Goal: Task Accomplishment & Management: Use online tool/utility

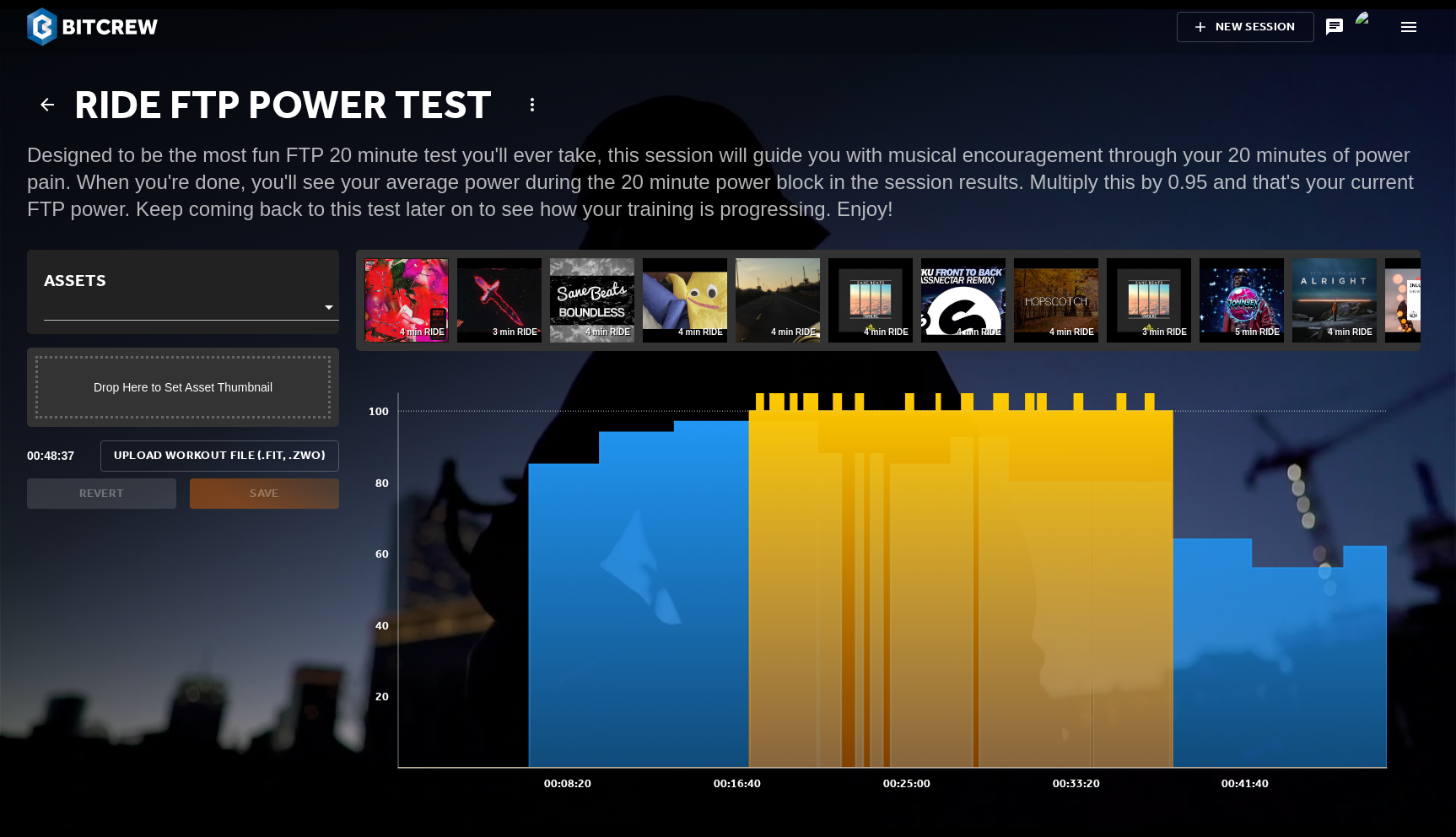
scroll to position [459, 1073]
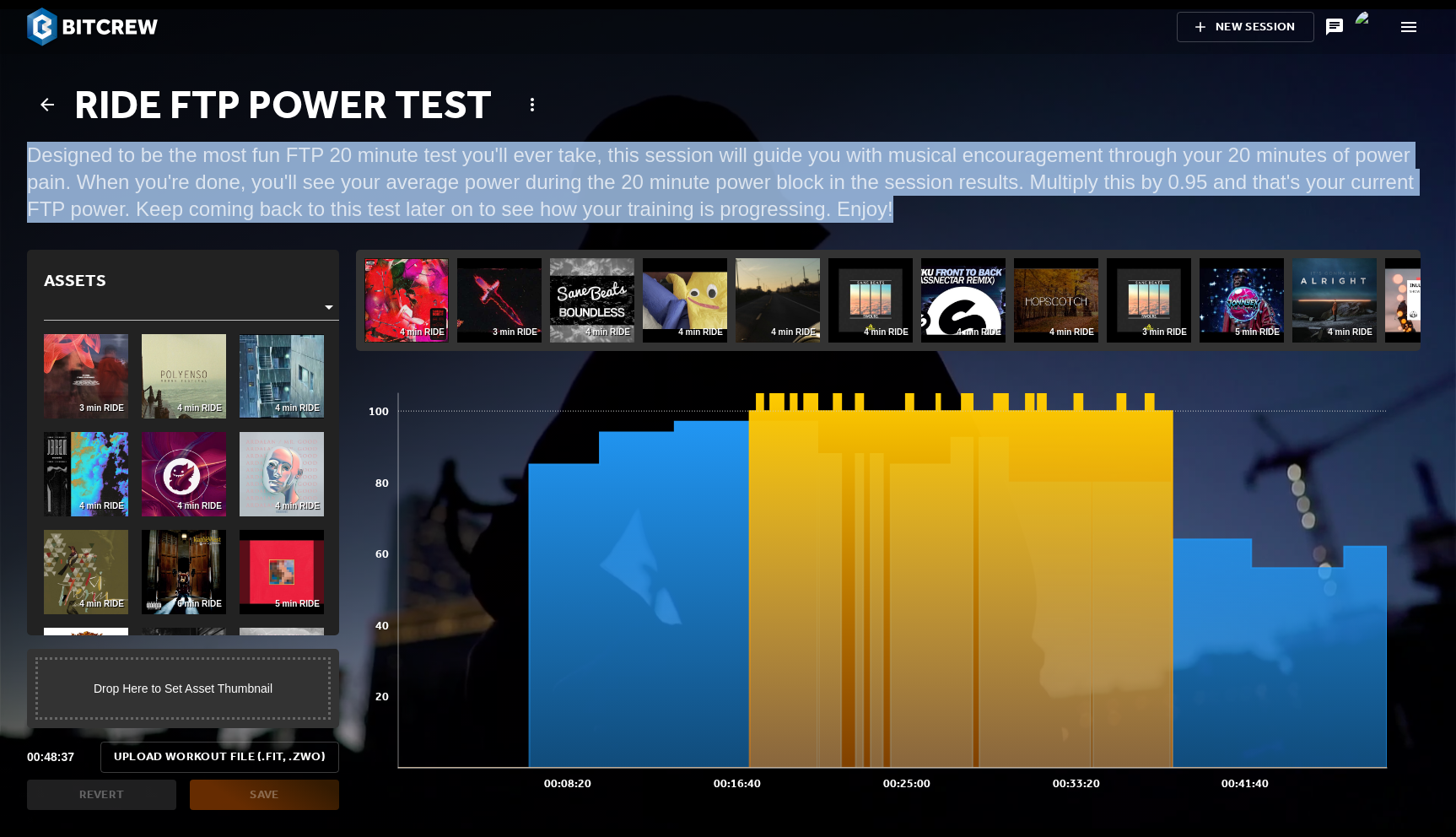
drag, startPoint x: 786, startPoint y: 198, endPoint x: 786, endPoint y: 104, distance: 94.0
click at [786, 104] on div "Ride FTP Power Test Designed to be the most fun FTP 20 minute test you'll ever …" at bounding box center [728, 166] width 1422 height 189
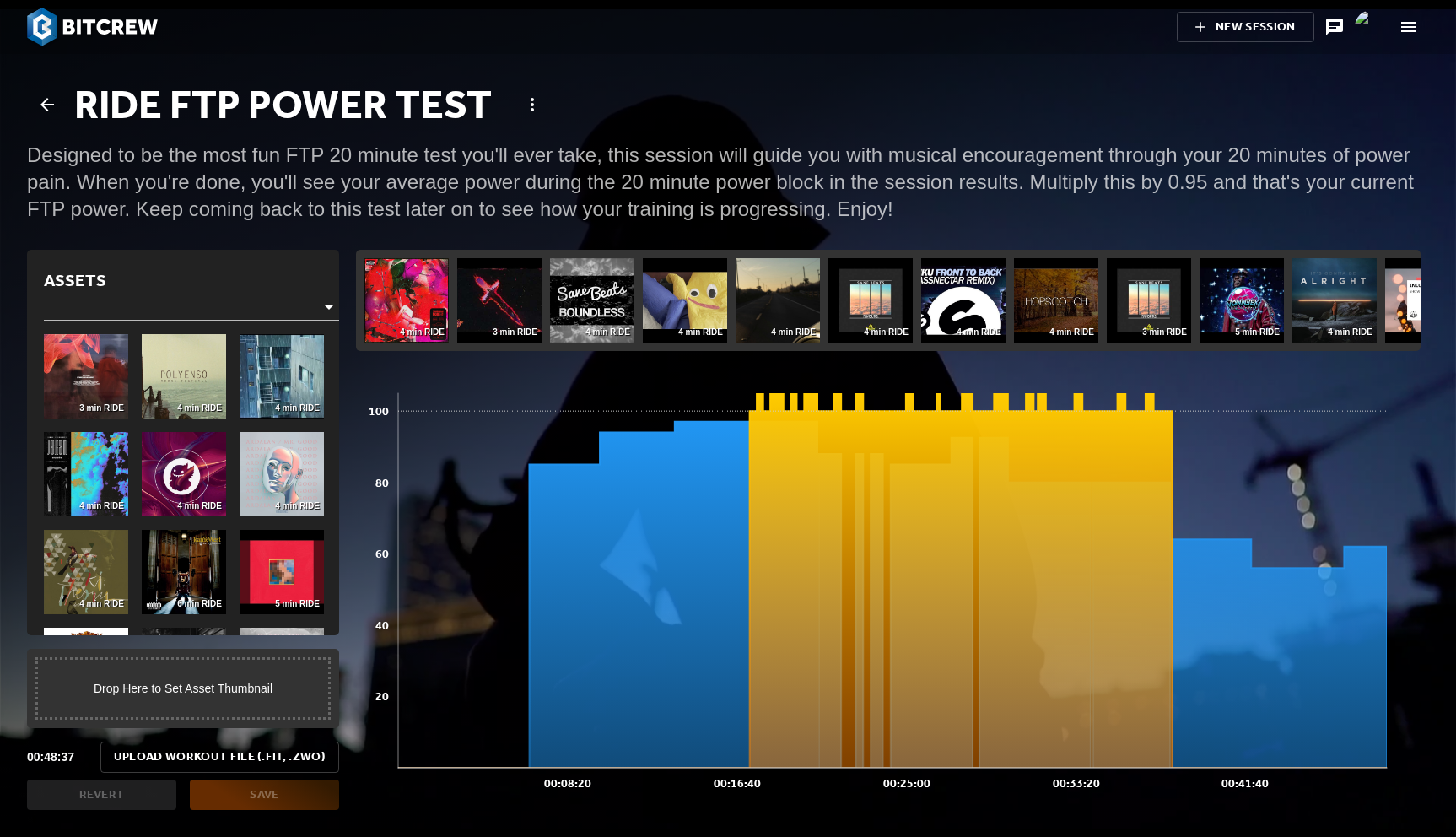
click at [786, 158] on div "Designed to be the most fun FTP 20 minute test you'll ever take, this session w…" at bounding box center [728, 182] width 1402 height 81
click at [529, 107] on icon "button" at bounding box center [532, 105] width 21 height 21
click at [810, 146] on div at bounding box center [728, 418] width 1456 height 837
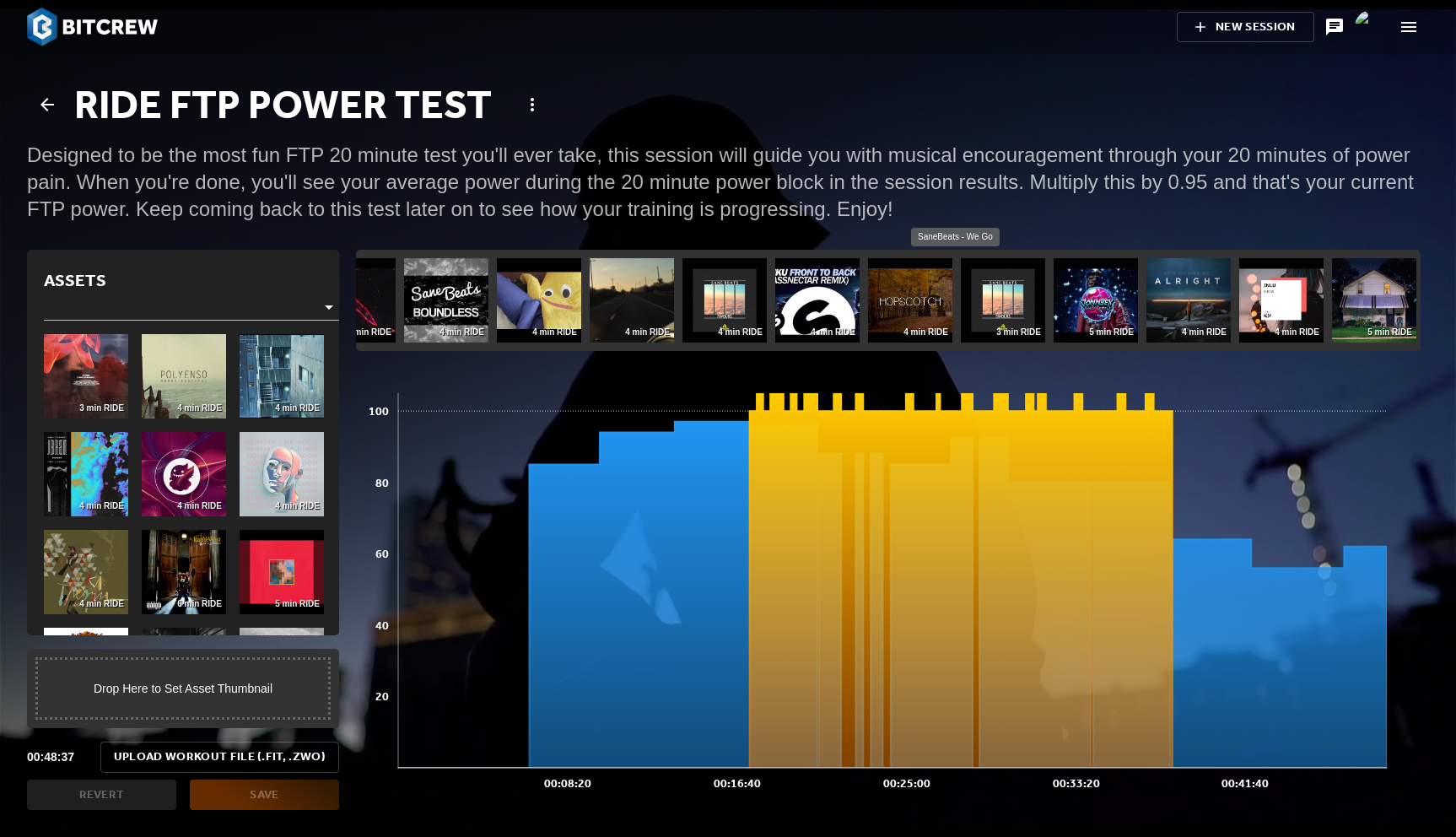
scroll to position [0, 0]
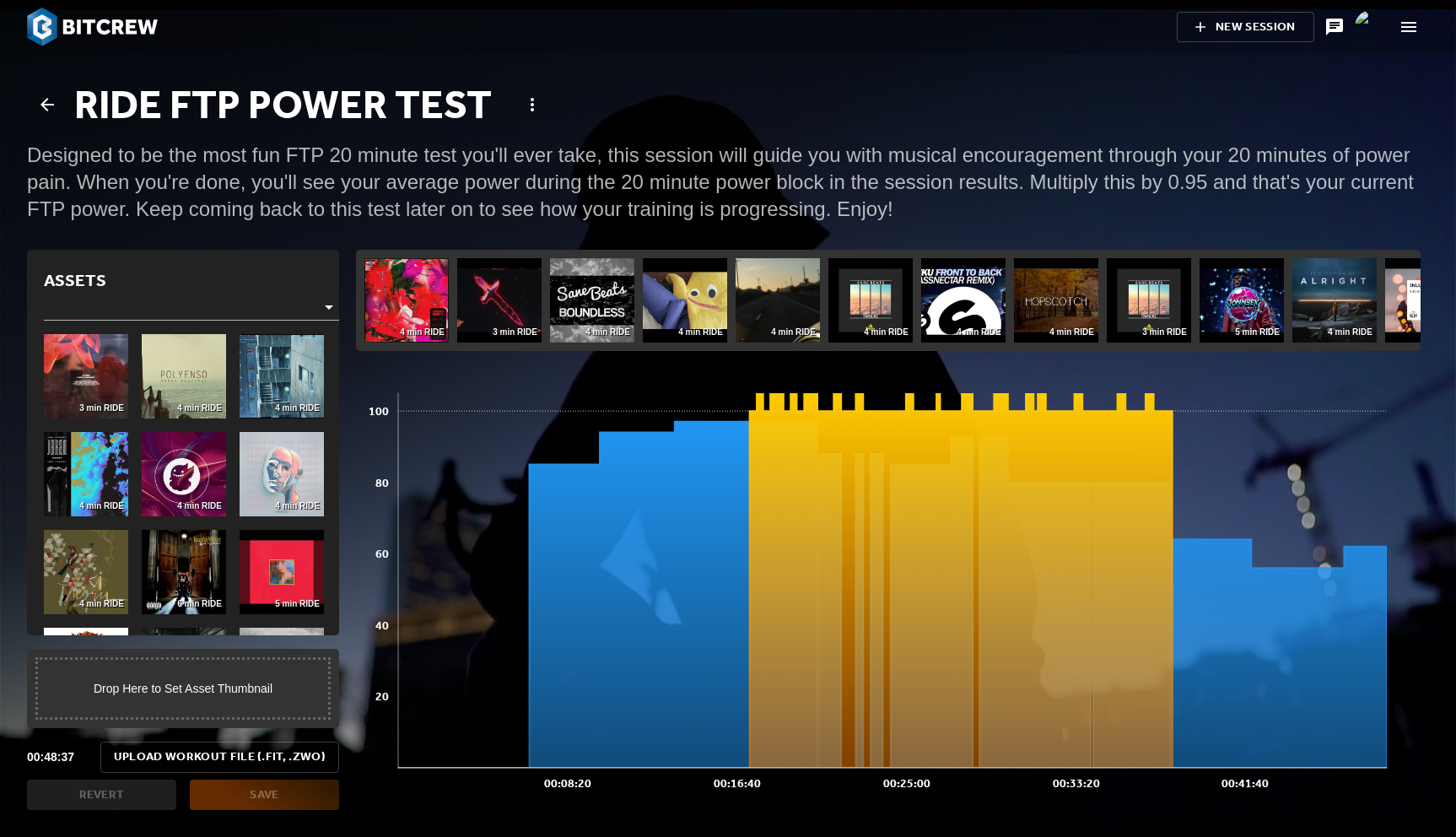
click at [132, 26] on img at bounding box center [93, 26] width 131 height 38
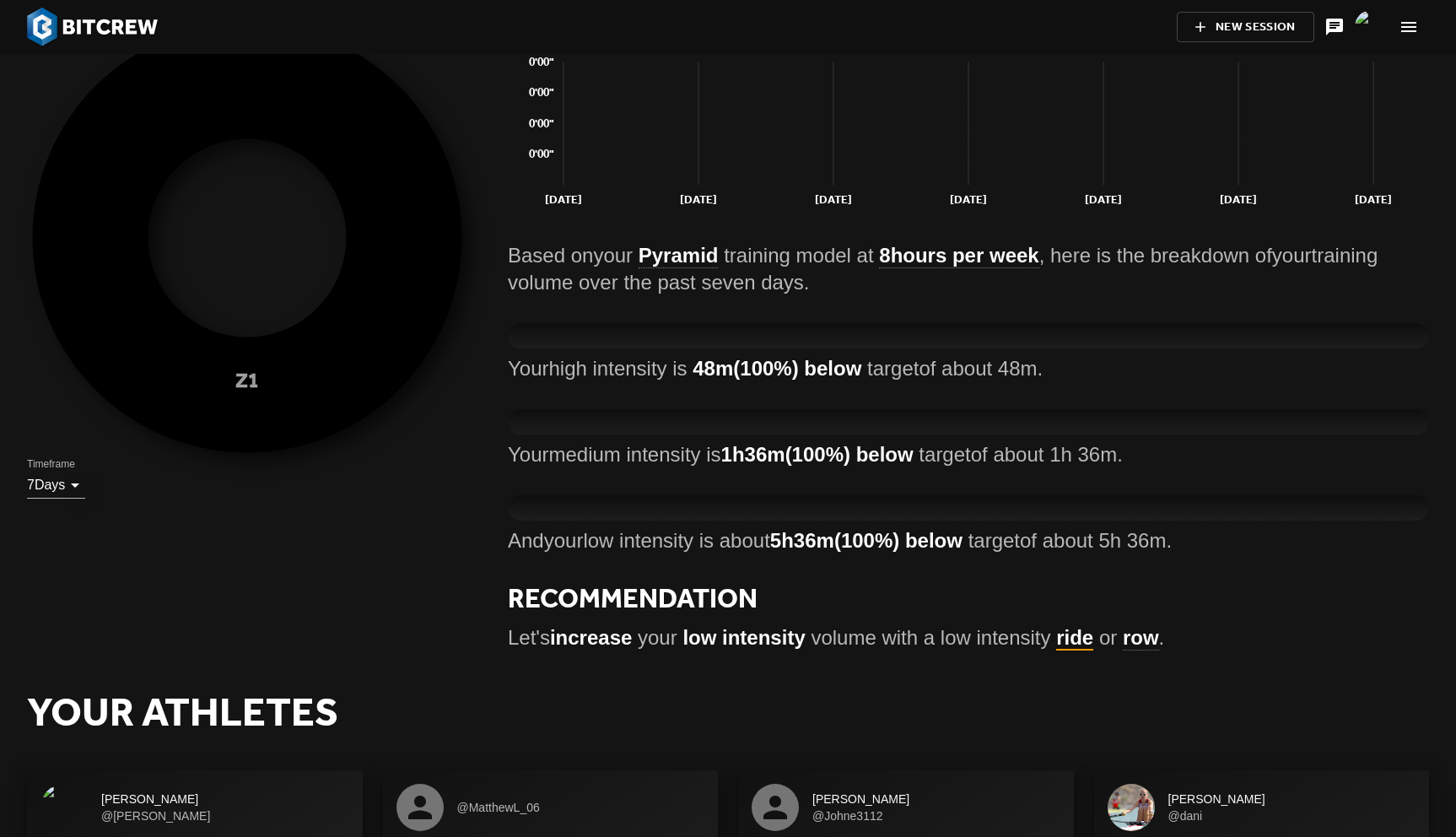
click at [1063, 642] on link "ride" at bounding box center [1075, 639] width 37 height 24
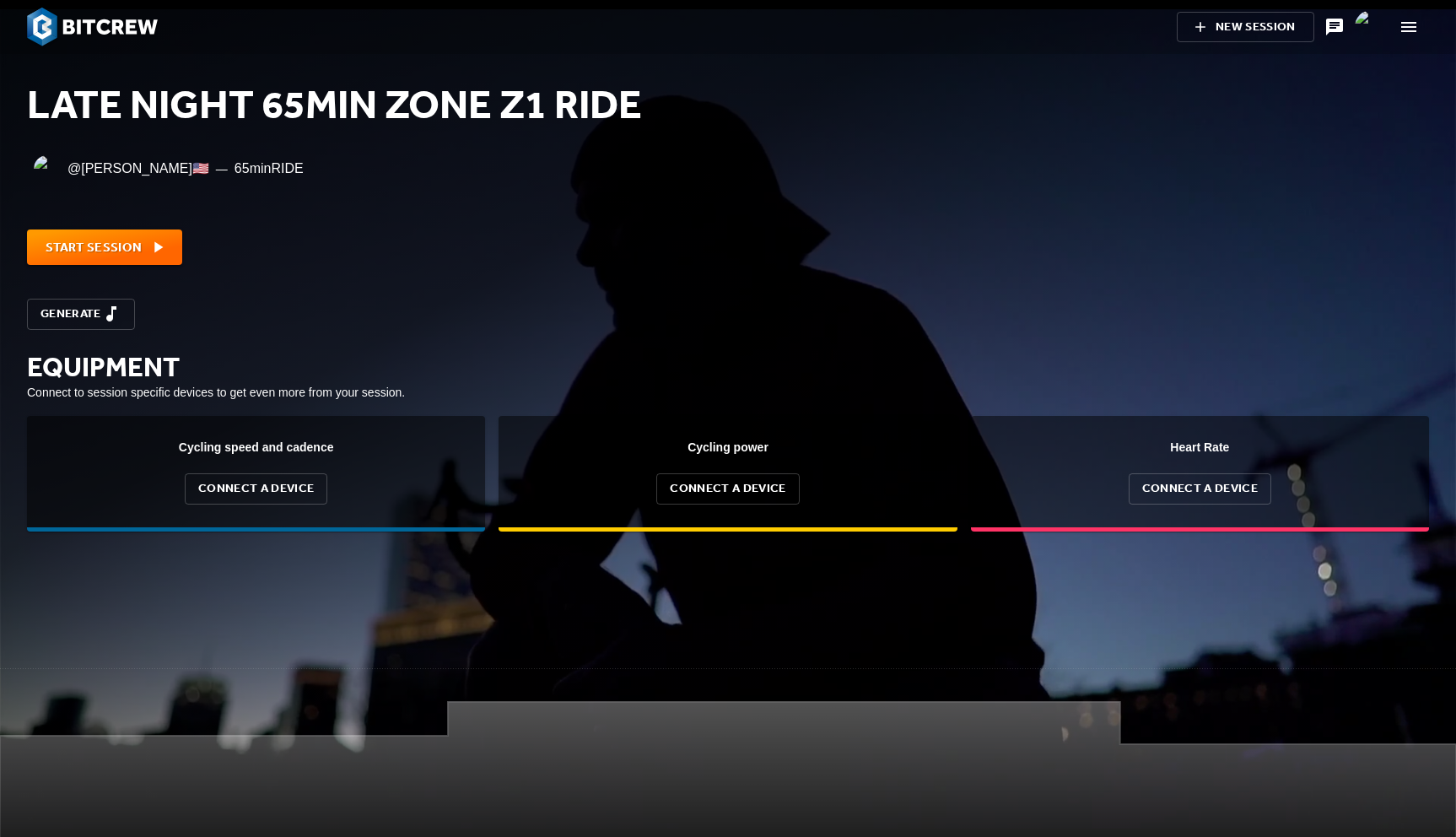
click at [86, 22] on img at bounding box center [93, 26] width 131 height 38
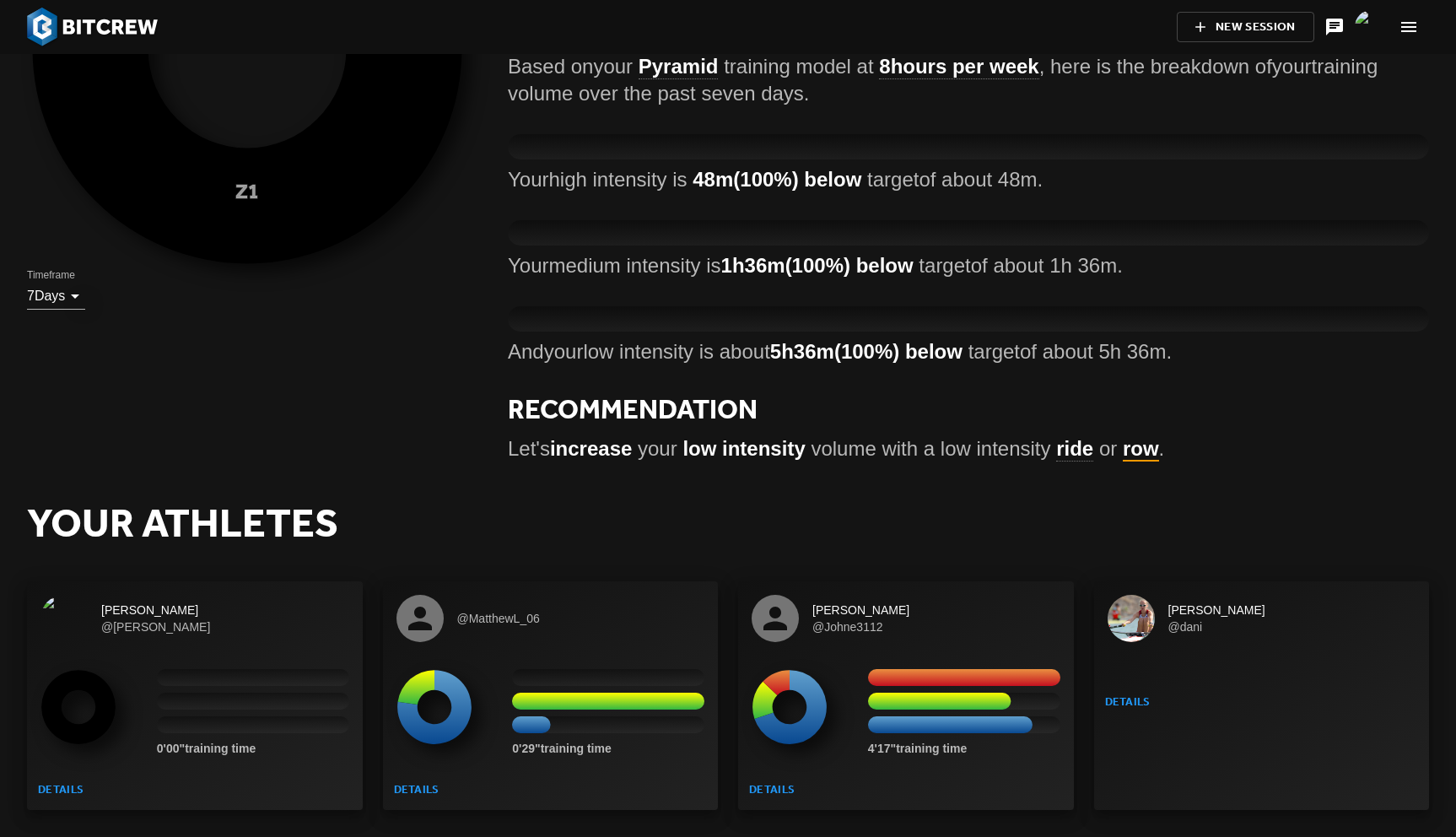
click at [1123, 451] on link "row" at bounding box center [1141, 449] width 36 height 24
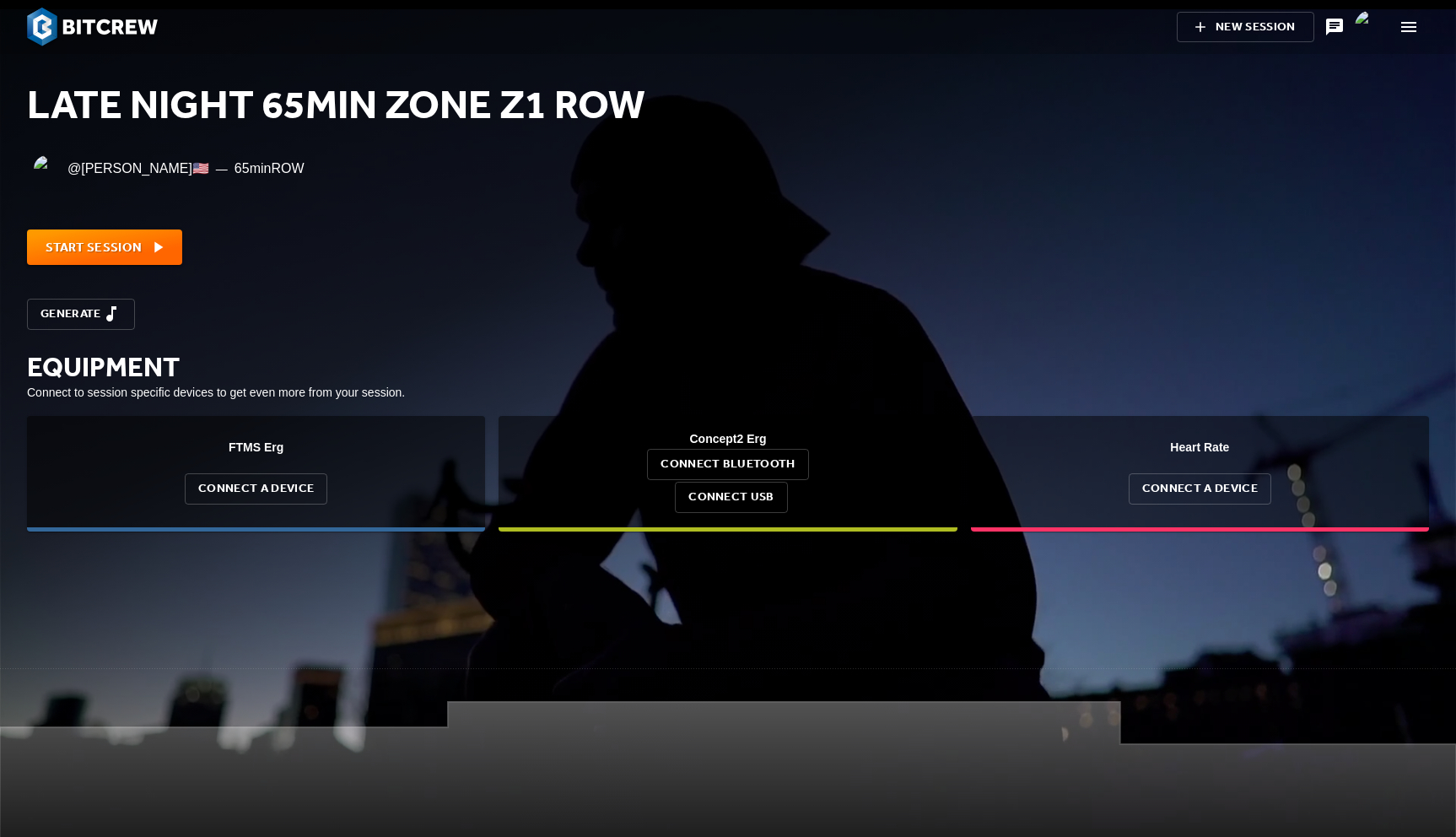
click at [69, 30] on img at bounding box center [93, 26] width 131 height 38
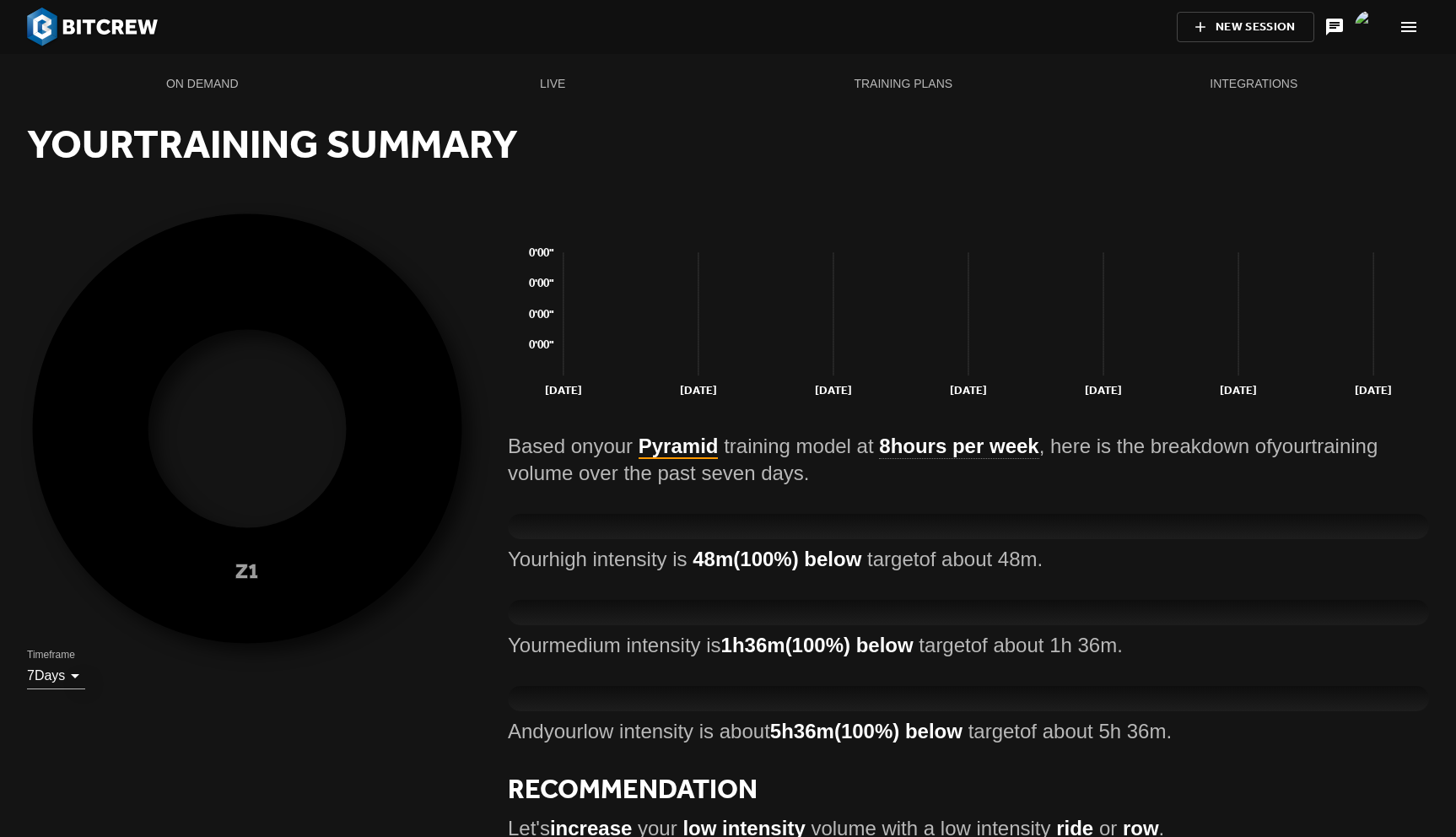
click at [680, 451] on strong "Pyramid" at bounding box center [678, 447] width 80 height 24
click at [911, 446] on strong "8 hours per week" at bounding box center [958, 447] width 159 height 24
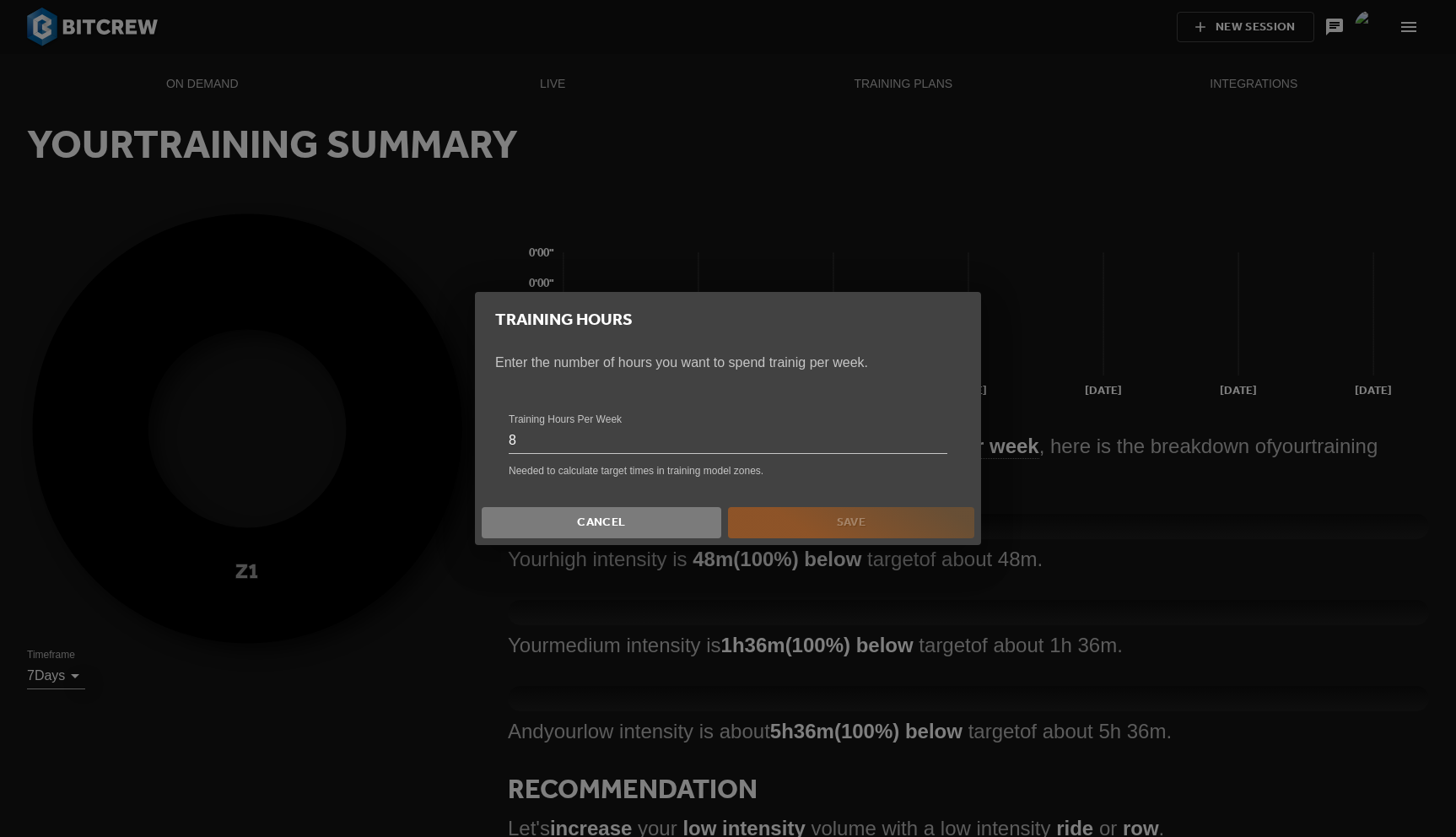
click at [606, 526] on span "Cancel" at bounding box center [602, 522] width 226 height 22
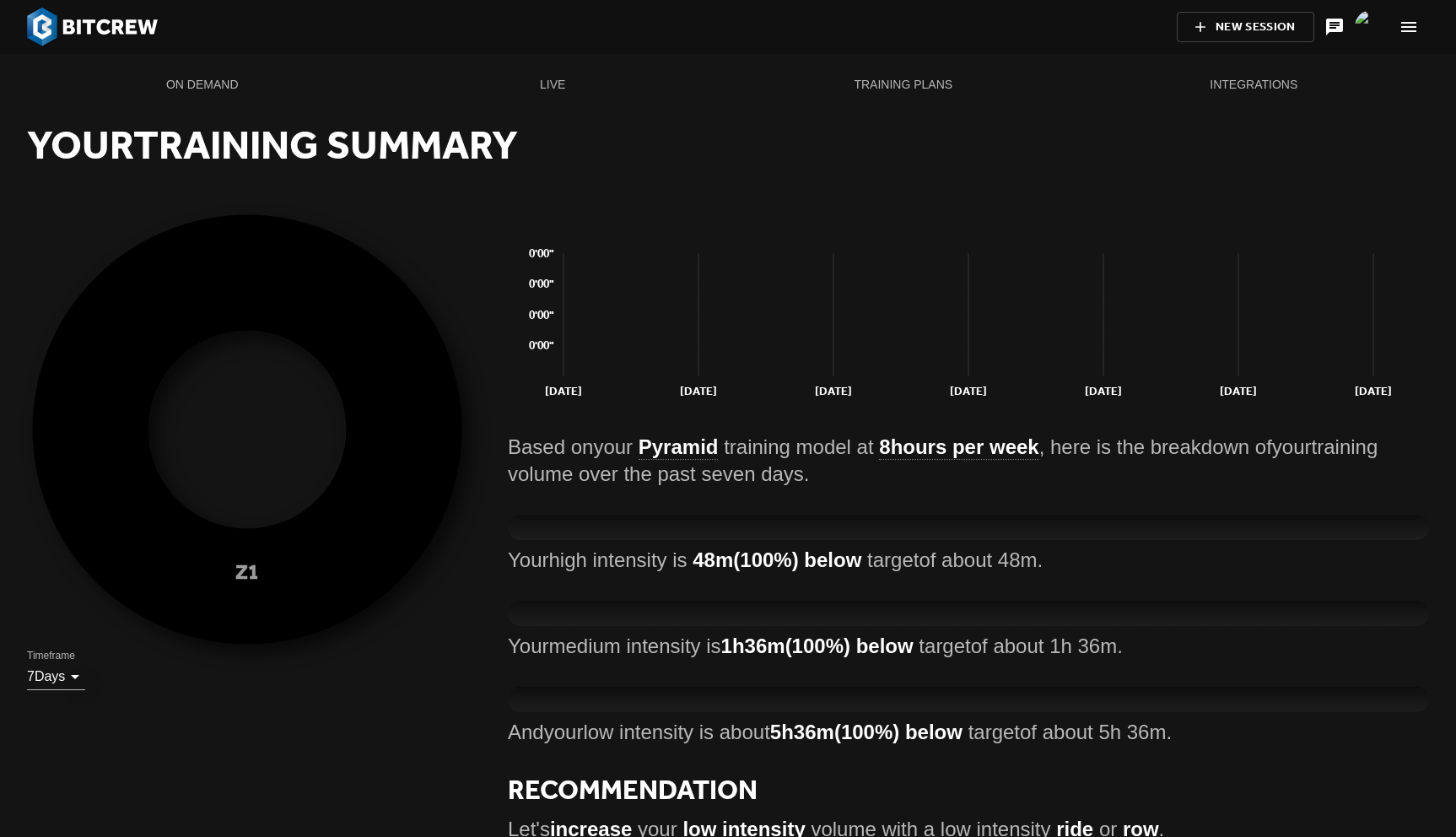
drag, startPoint x: 852, startPoint y: 481, endPoint x: 838, endPoint y: 381, distance: 101.0
click at [838, 382] on div "[DATE]T00:00:00-04:00 [DATE]T00:00:00-04:00 [DATE]T00:00:00-04:00 [DATE]T00:00:…" at bounding box center [968, 539] width 962 height 701
click at [849, 475] on div "Based on your Pyramid training model at 8 hours per week , here is the breakdow…" at bounding box center [968, 461] width 921 height 54
click at [1219, 20] on span "New Session" at bounding box center [1245, 27] width 81 height 22
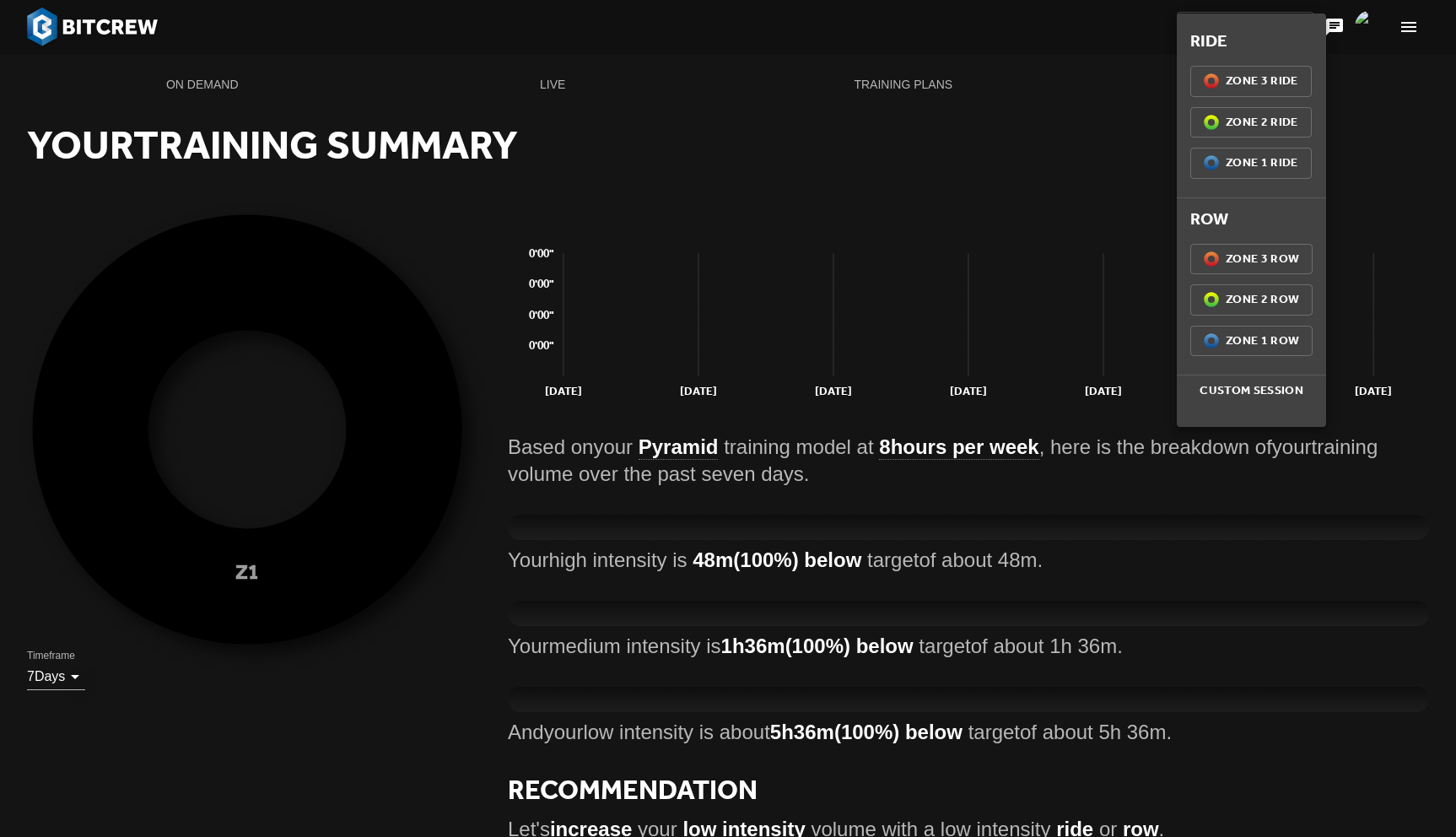
click at [1258, 79] on span "Z3 (100%) Zone 3 Ride" at bounding box center [1250, 81] width 95 height 22
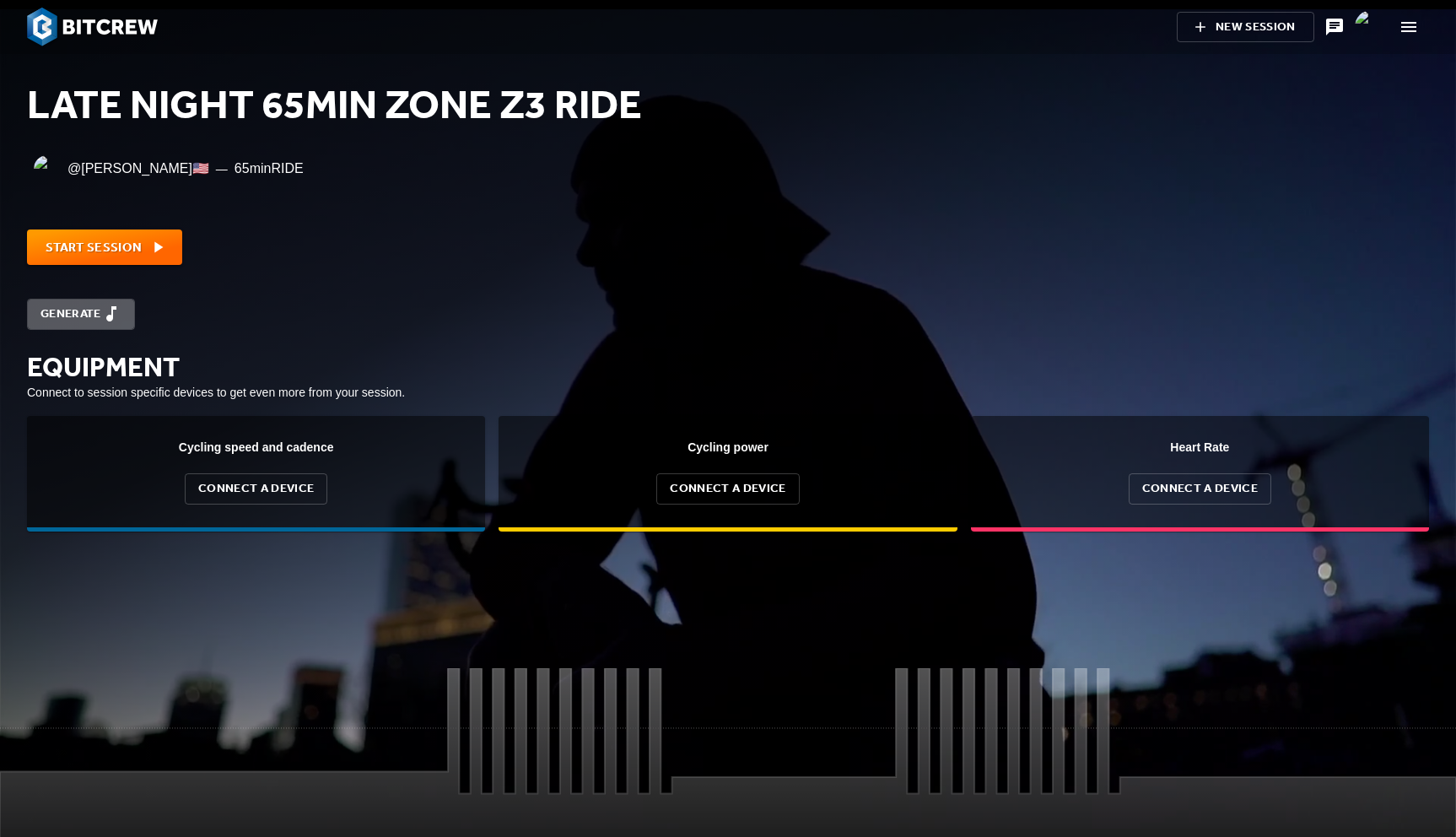
click at [83, 308] on span "Generate" at bounding box center [80, 315] width 81 height 22
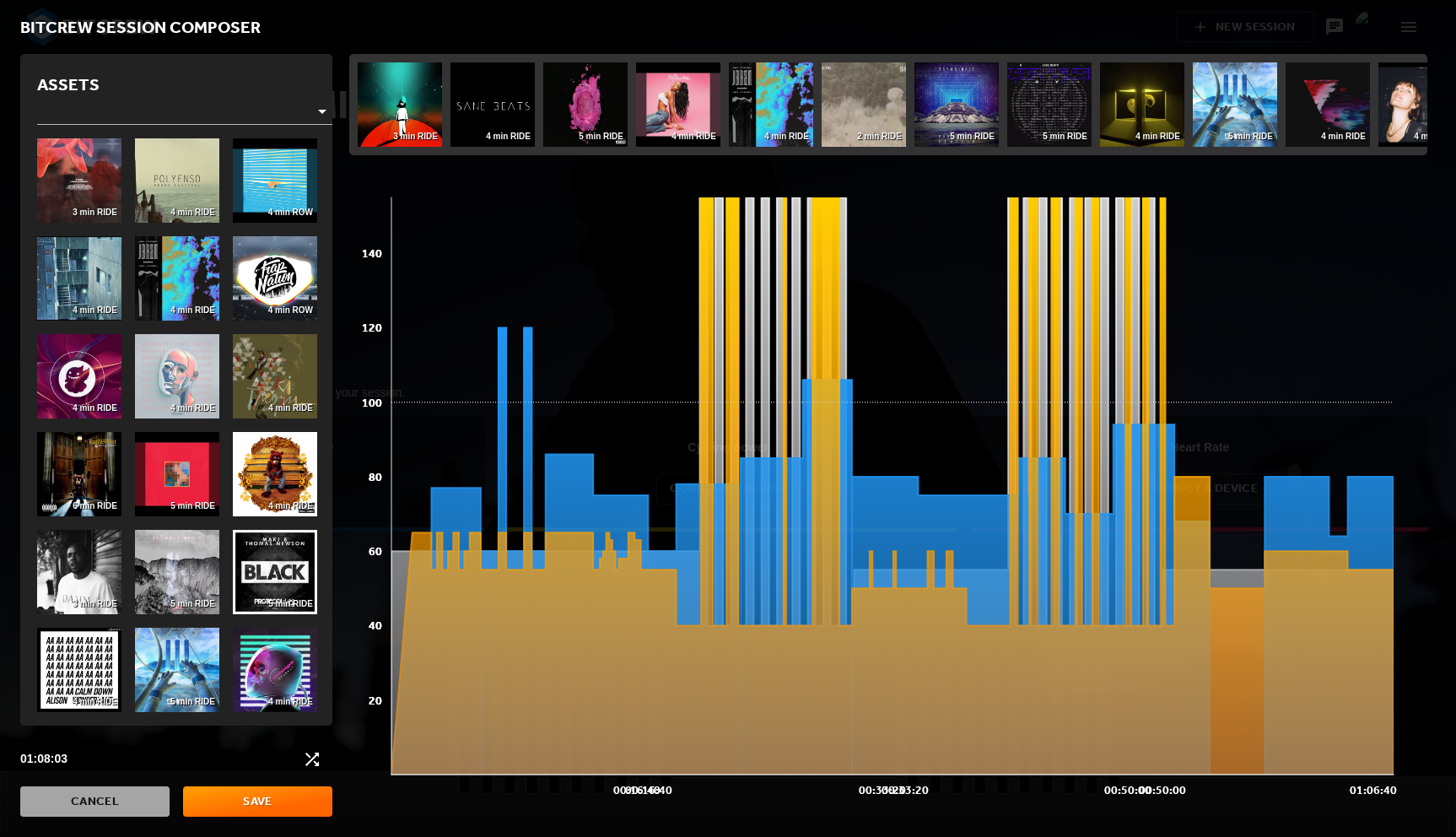
click at [130, 811] on span "Cancel" at bounding box center [95, 802] width 123 height 22
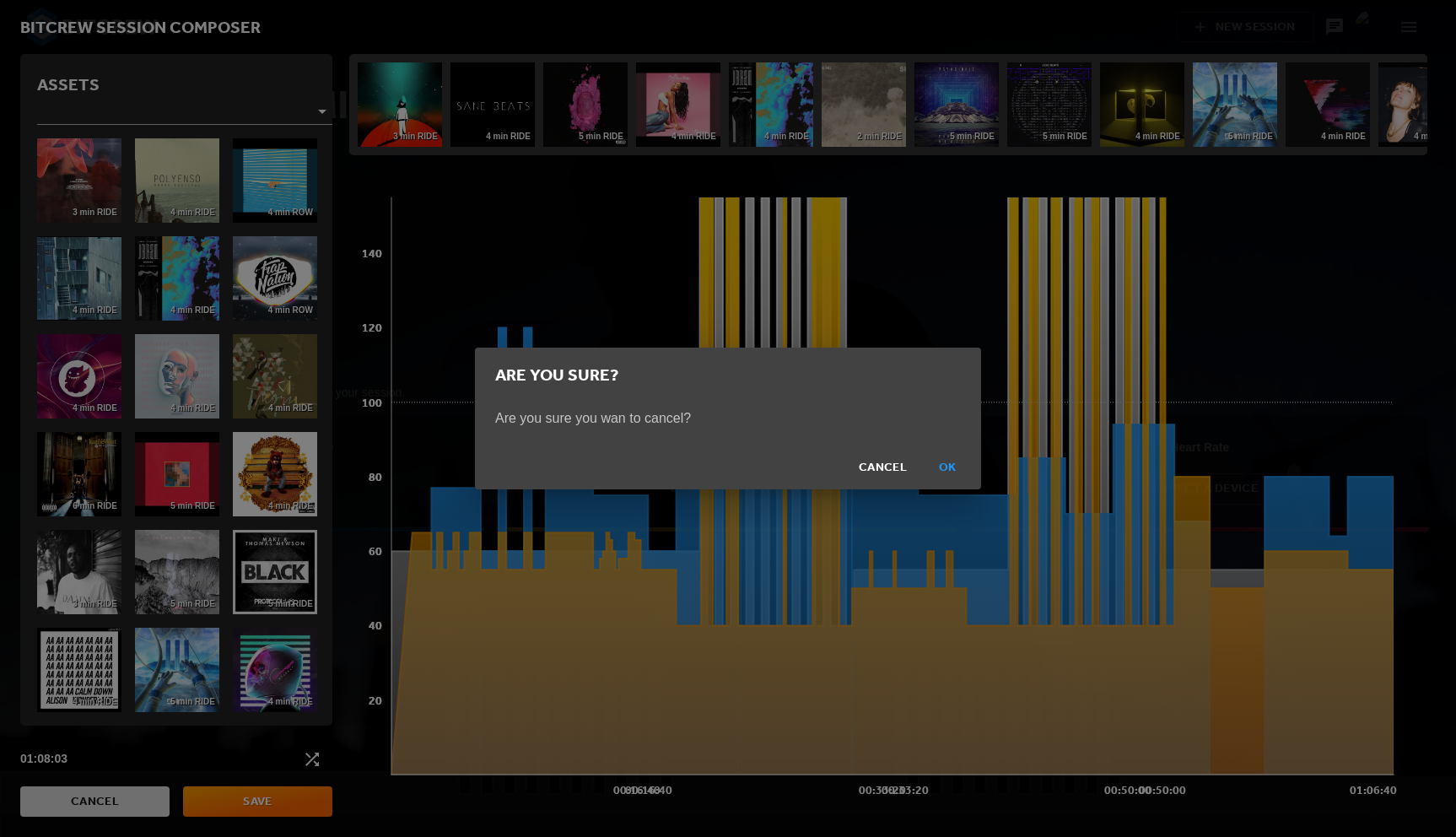
click at [951, 465] on span "Ok" at bounding box center [947, 468] width 40 height 22
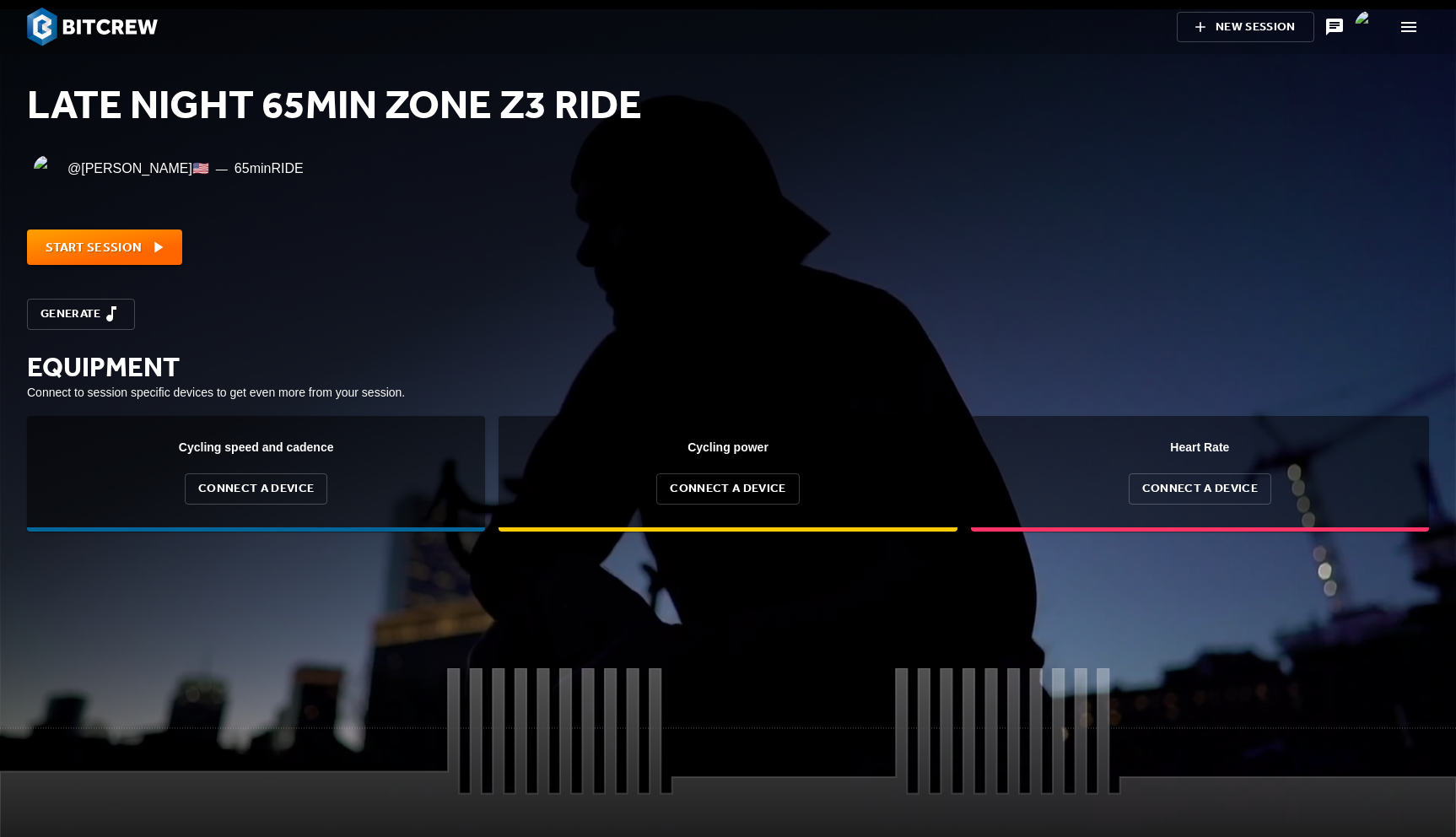
click at [131, 35] on img at bounding box center [93, 26] width 131 height 38
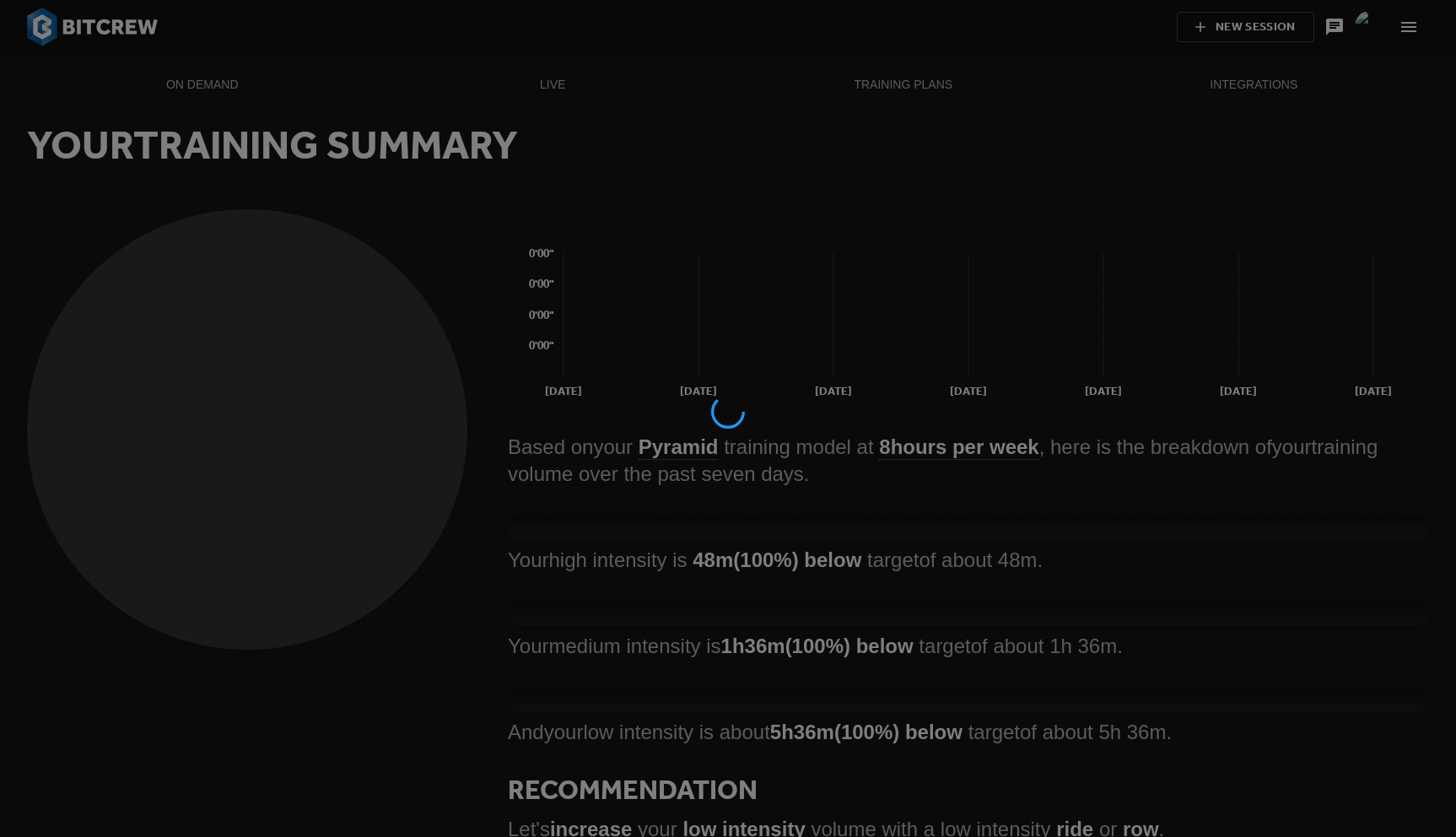
scroll to position [25, 921]
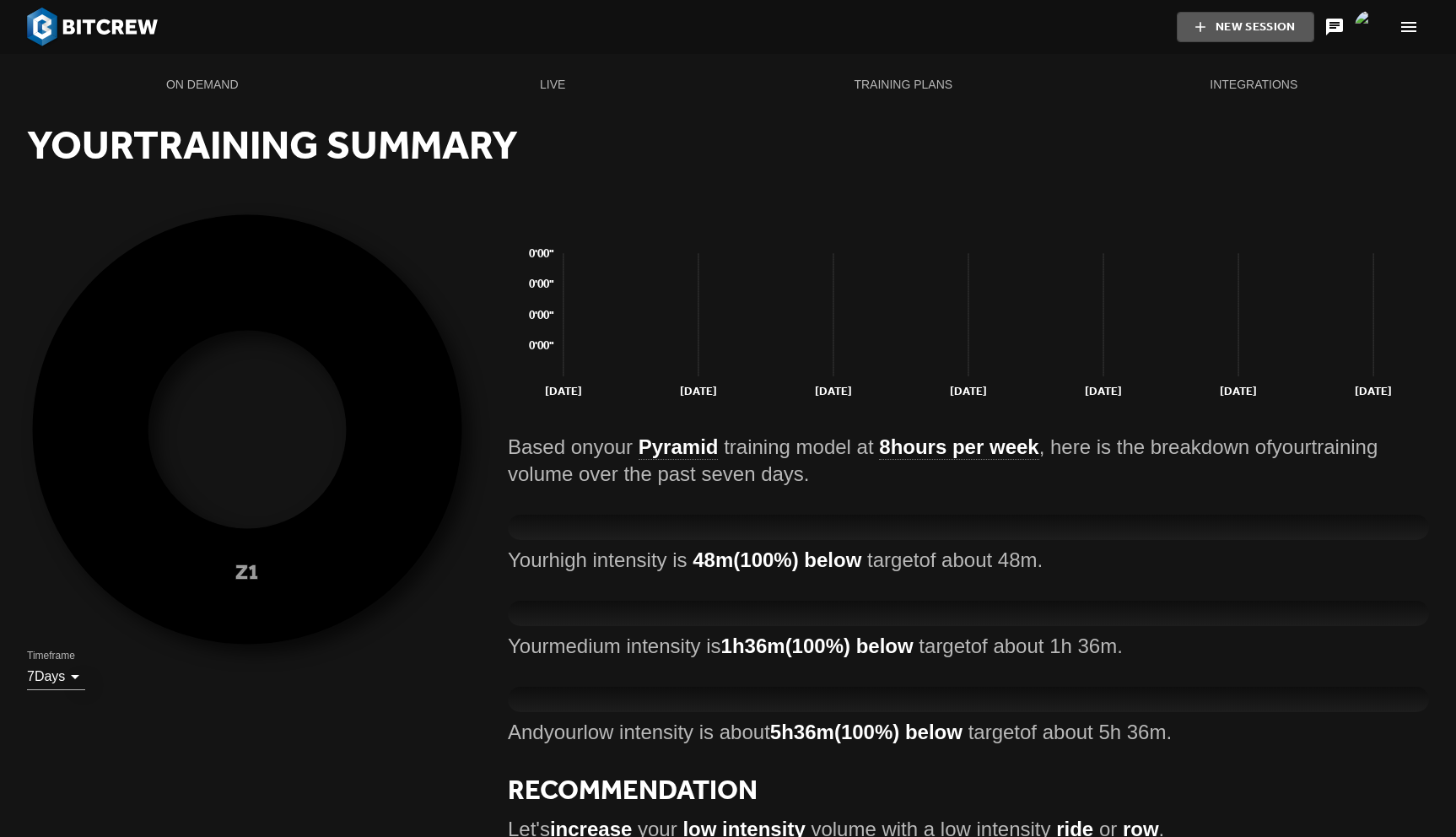
click at [1242, 29] on span "New Session" at bounding box center [1245, 27] width 81 height 22
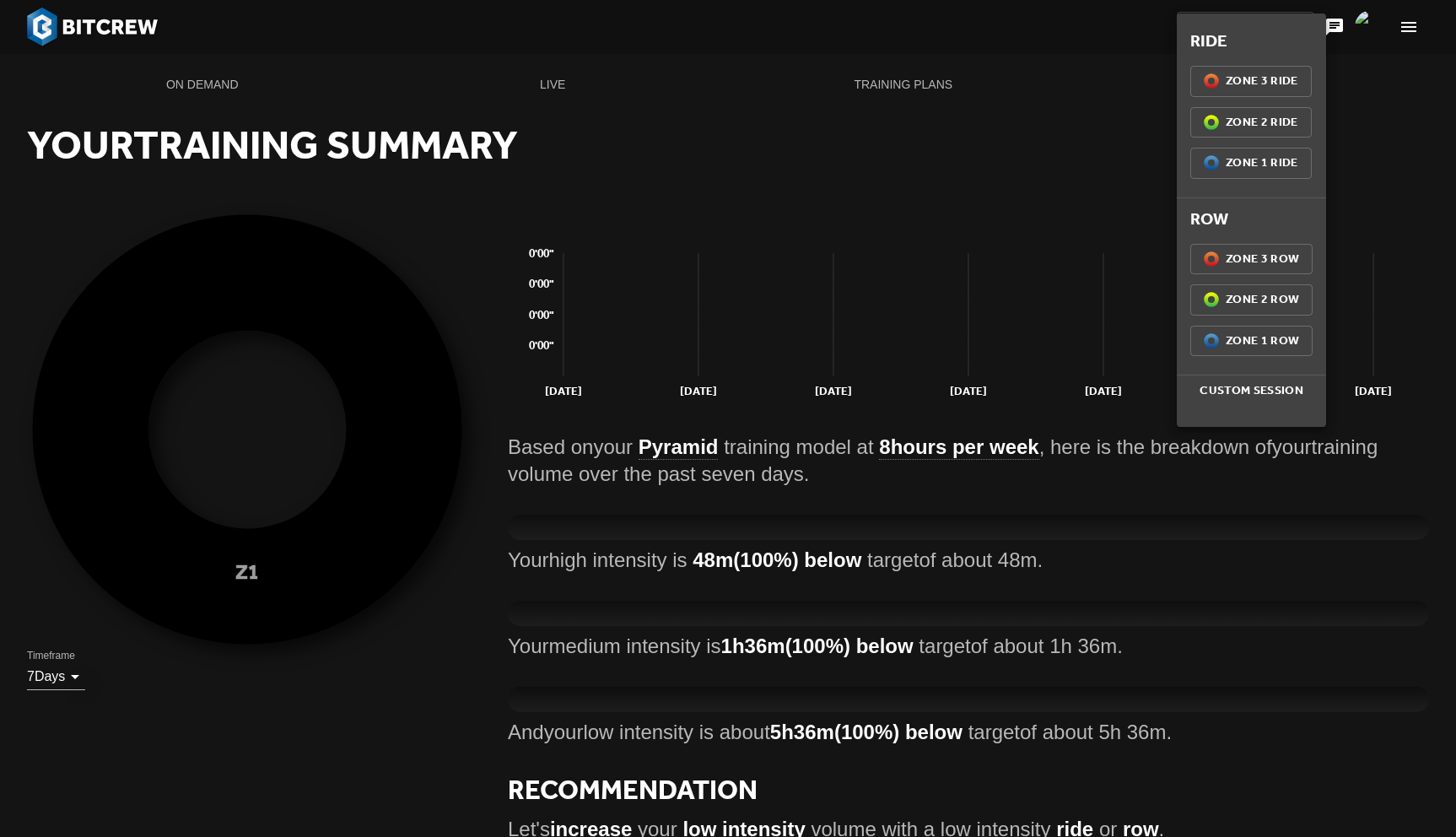
click at [1048, 83] on div at bounding box center [728, 418] width 1456 height 837
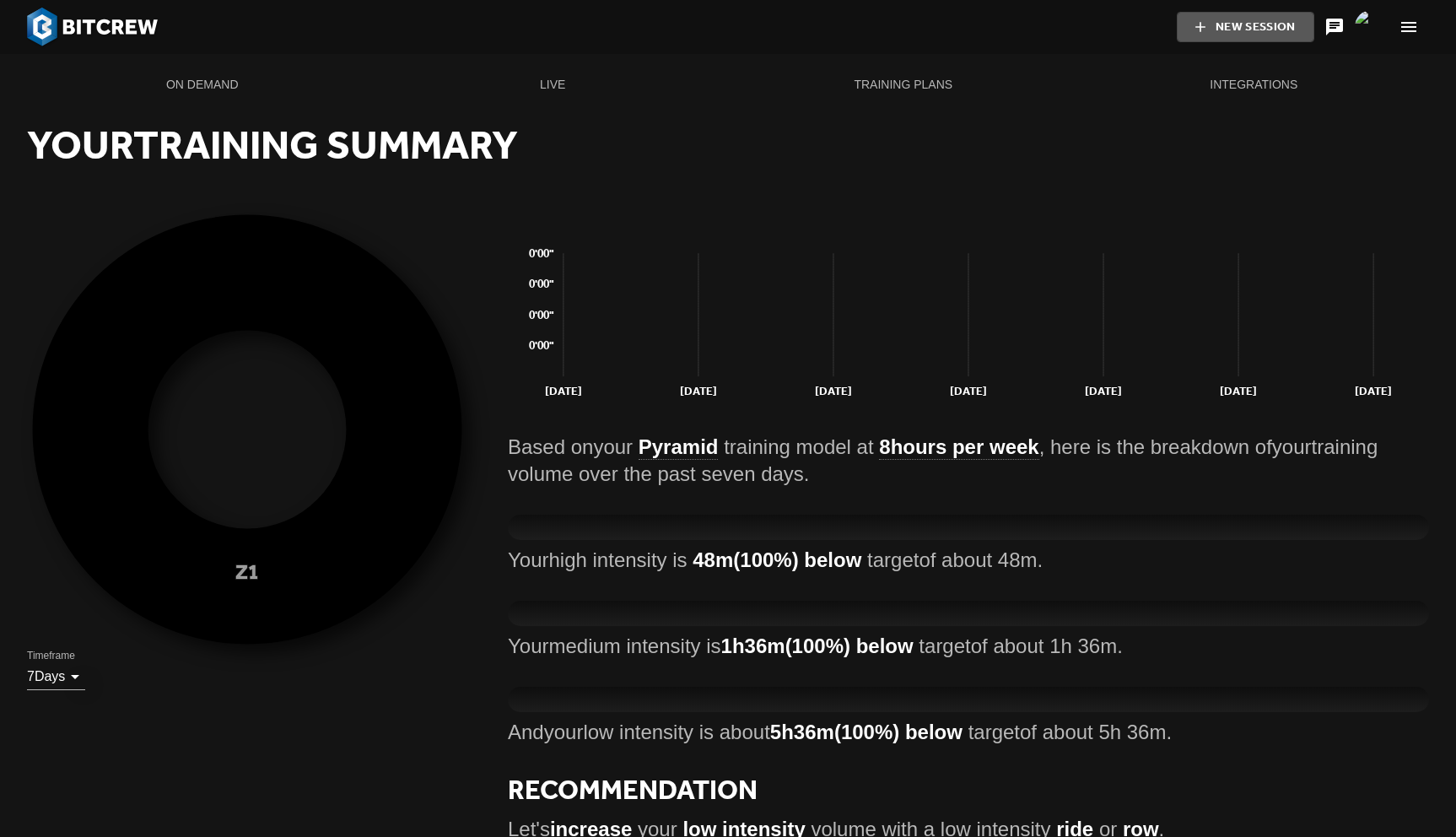
click at [1226, 32] on span "New Session" at bounding box center [1245, 27] width 81 height 22
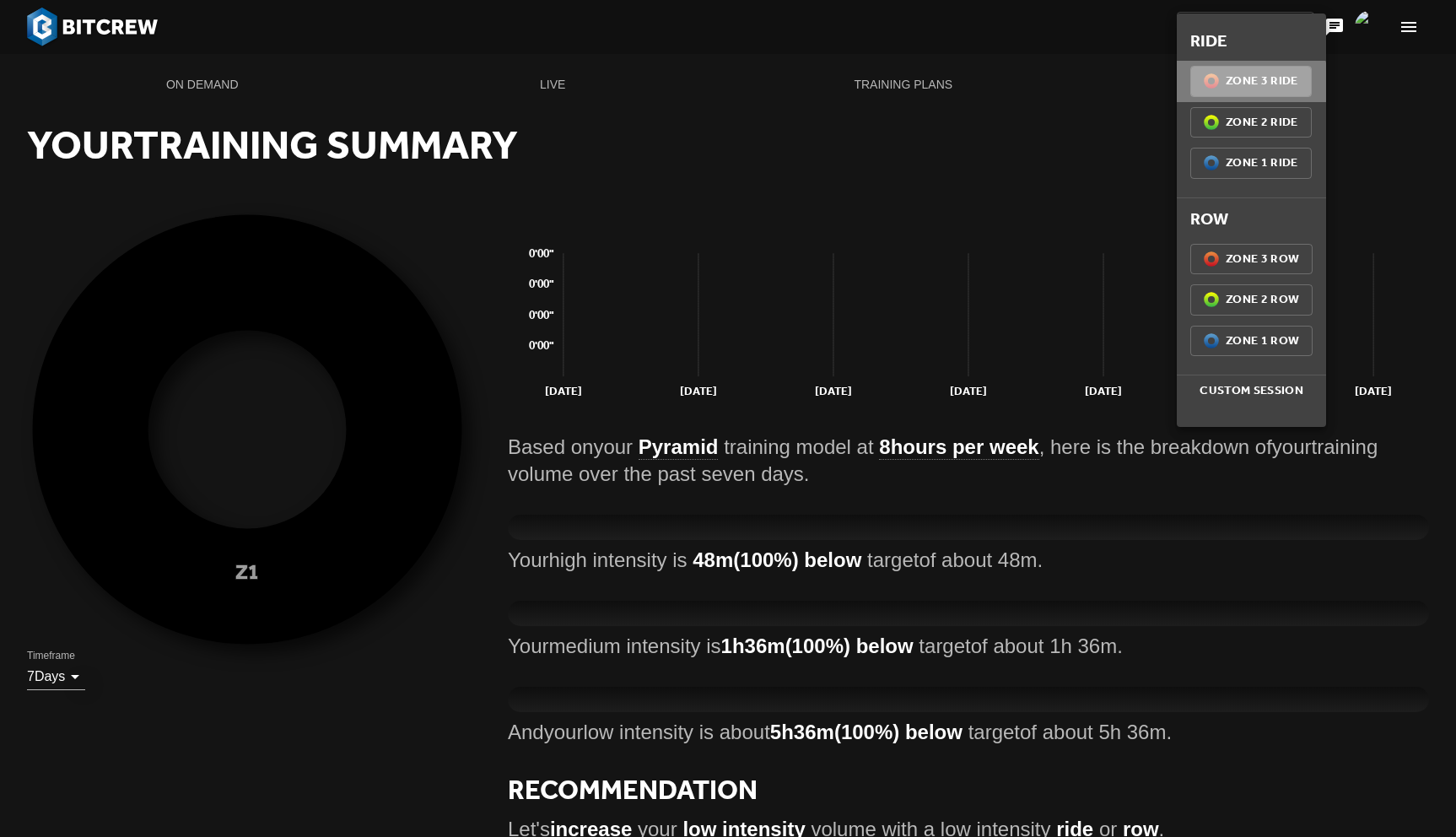
click at [1242, 83] on span "Z3 (100%) Zone 3 Ride" at bounding box center [1250, 81] width 95 height 22
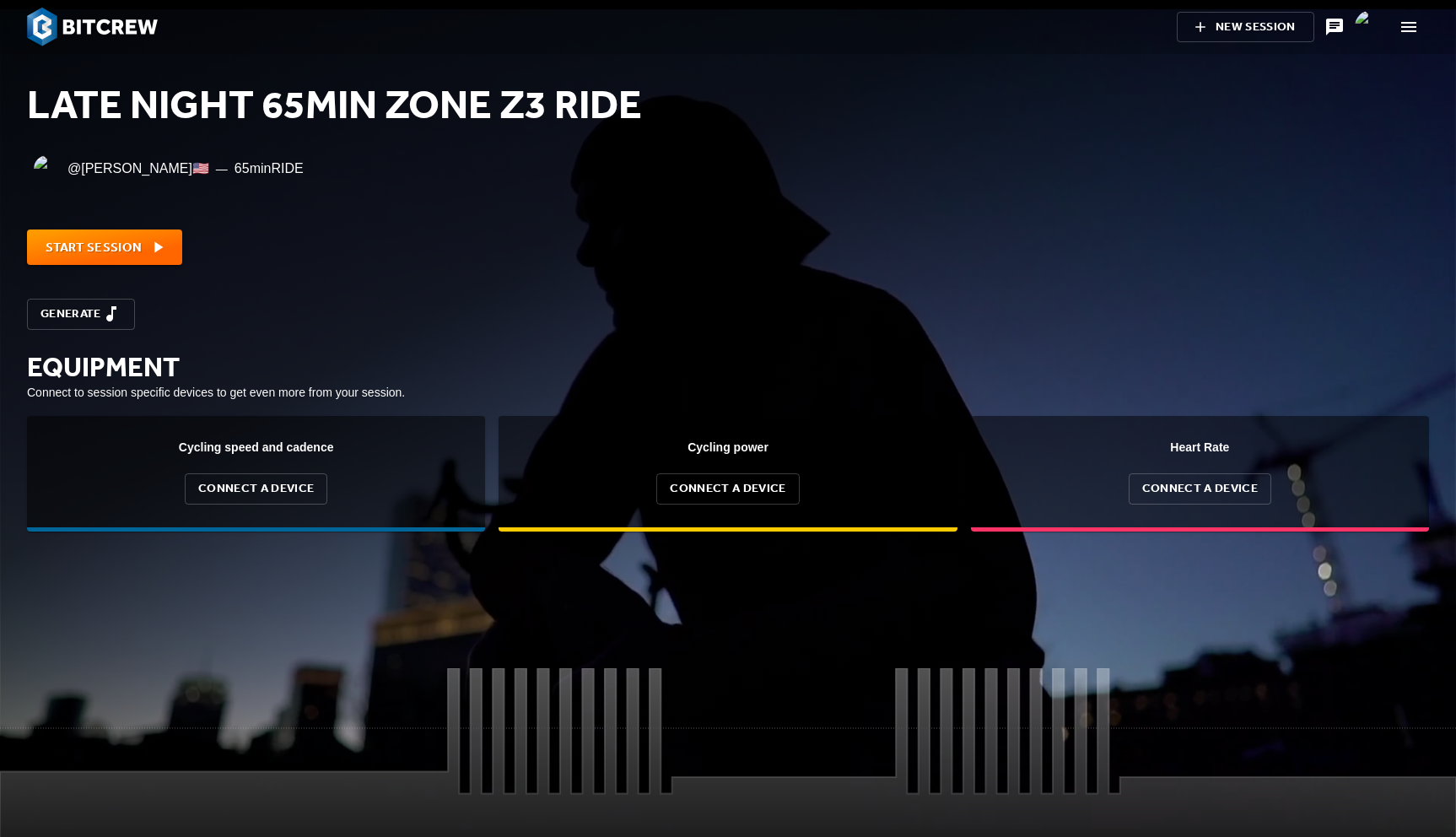
click at [96, 317] on span "Generate" at bounding box center [80, 315] width 81 height 22
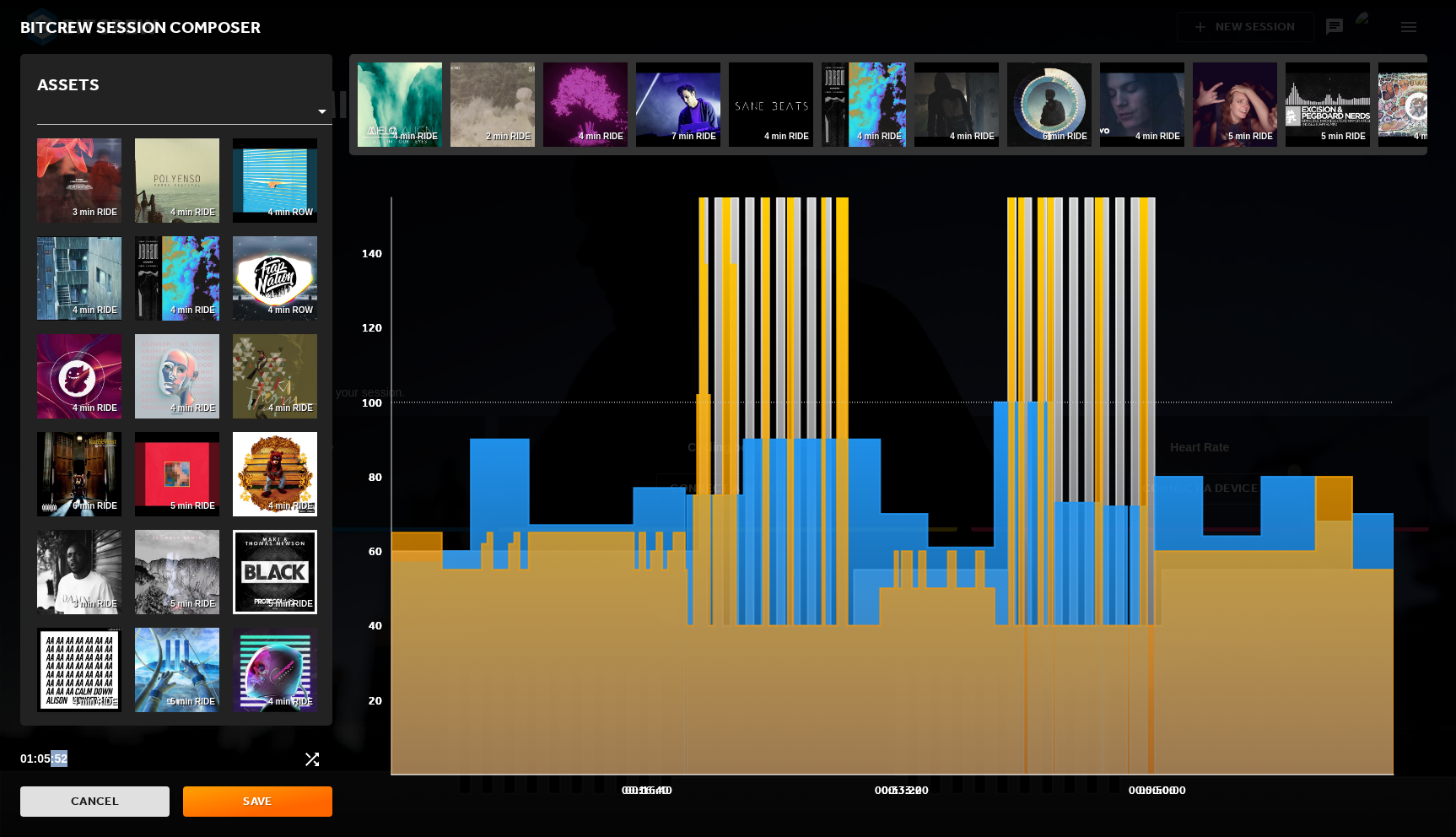
drag, startPoint x: 54, startPoint y: 760, endPoint x: 100, endPoint y: 772, distance: 47.5
click at [100, 772] on div "01:05:52" at bounding box center [177, 759] width 313 height 40
click at [81, 749] on div "01:05:52" at bounding box center [177, 759] width 313 height 40
click at [84, 801] on span "Cancel" at bounding box center [95, 802] width 123 height 22
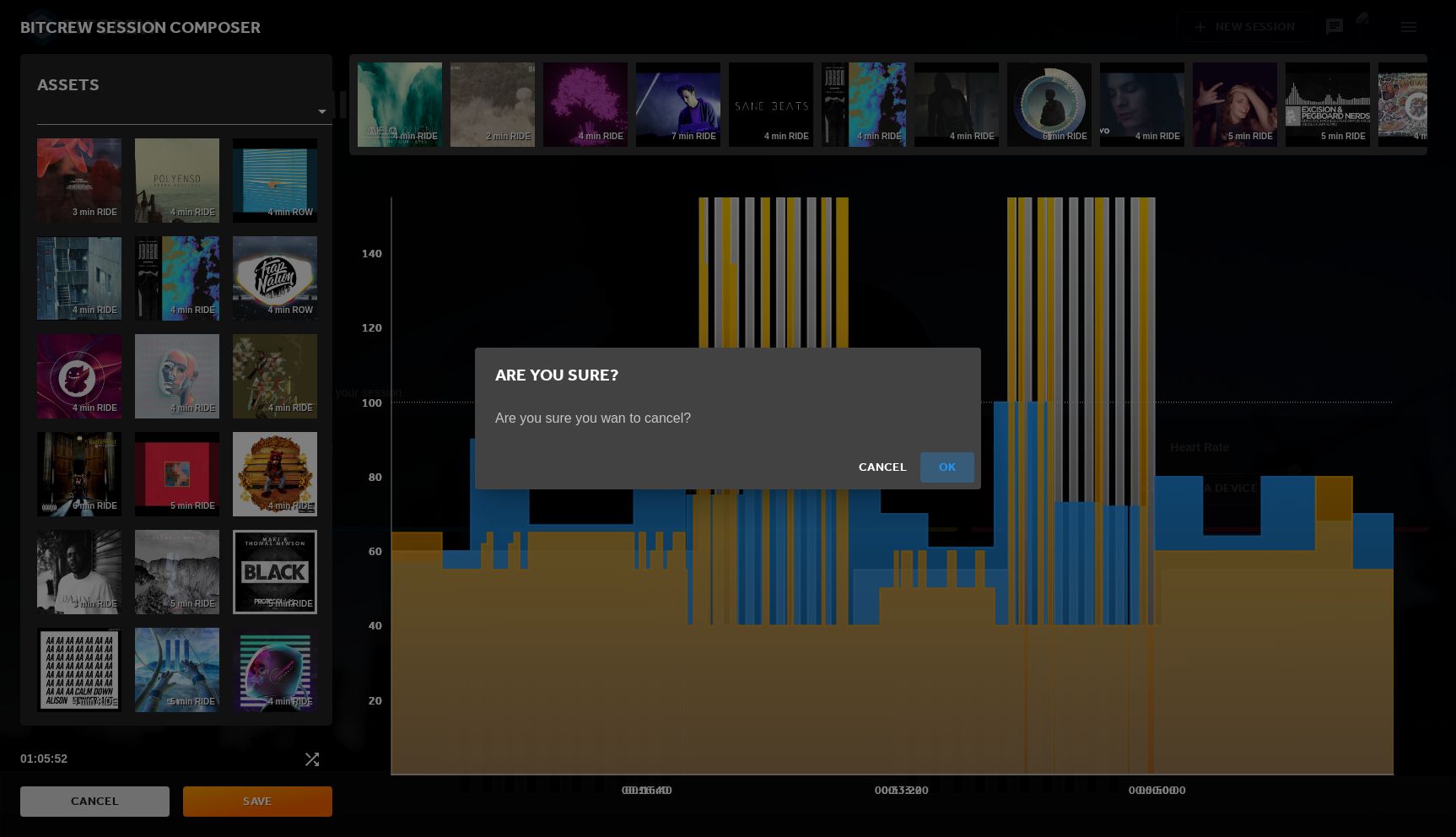
click at [954, 466] on span "Ok" at bounding box center [947, 468] width 40 height 22
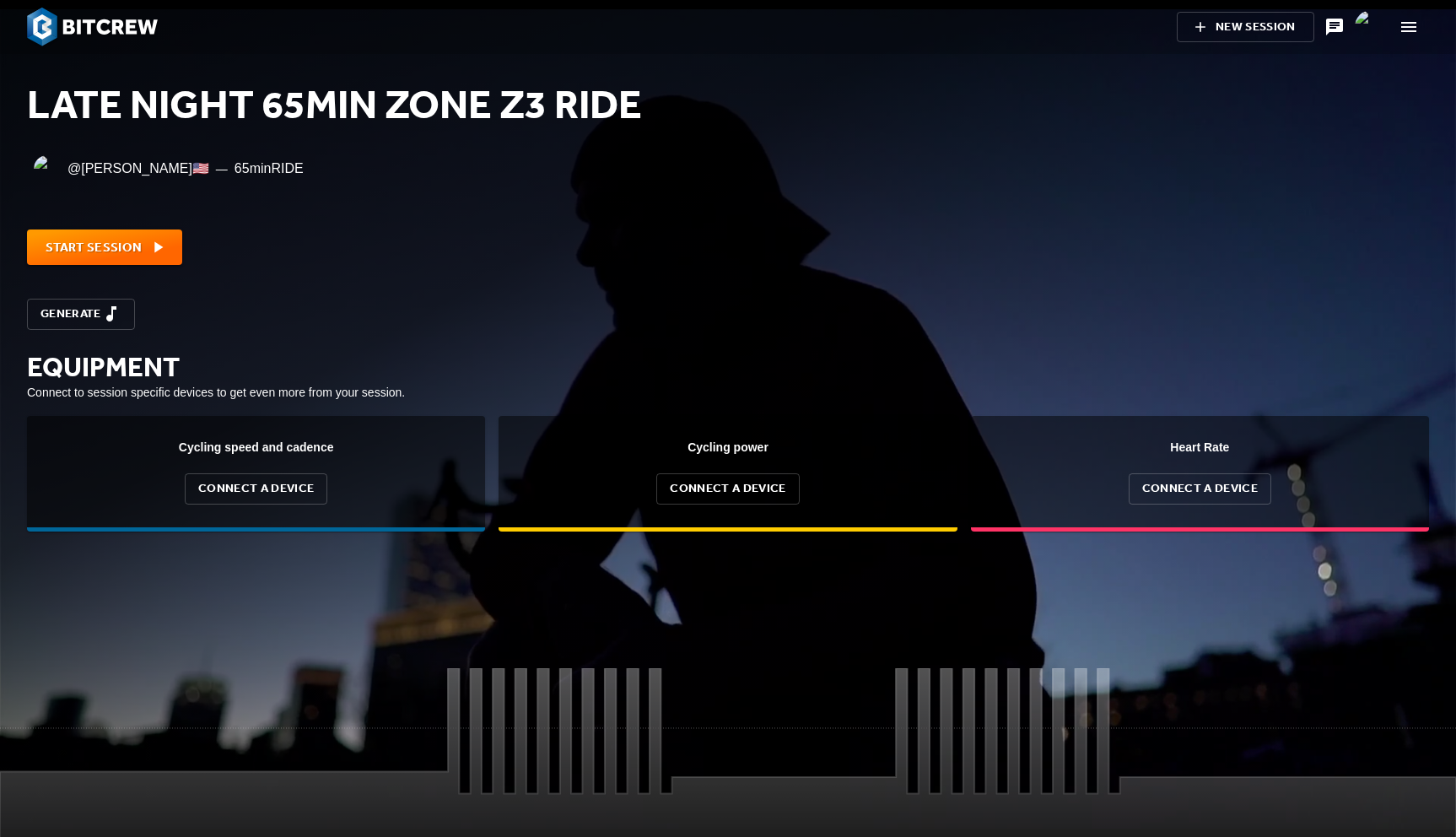
click at [98, 24] on img at bounding box center [93, 26] width 131 height 38
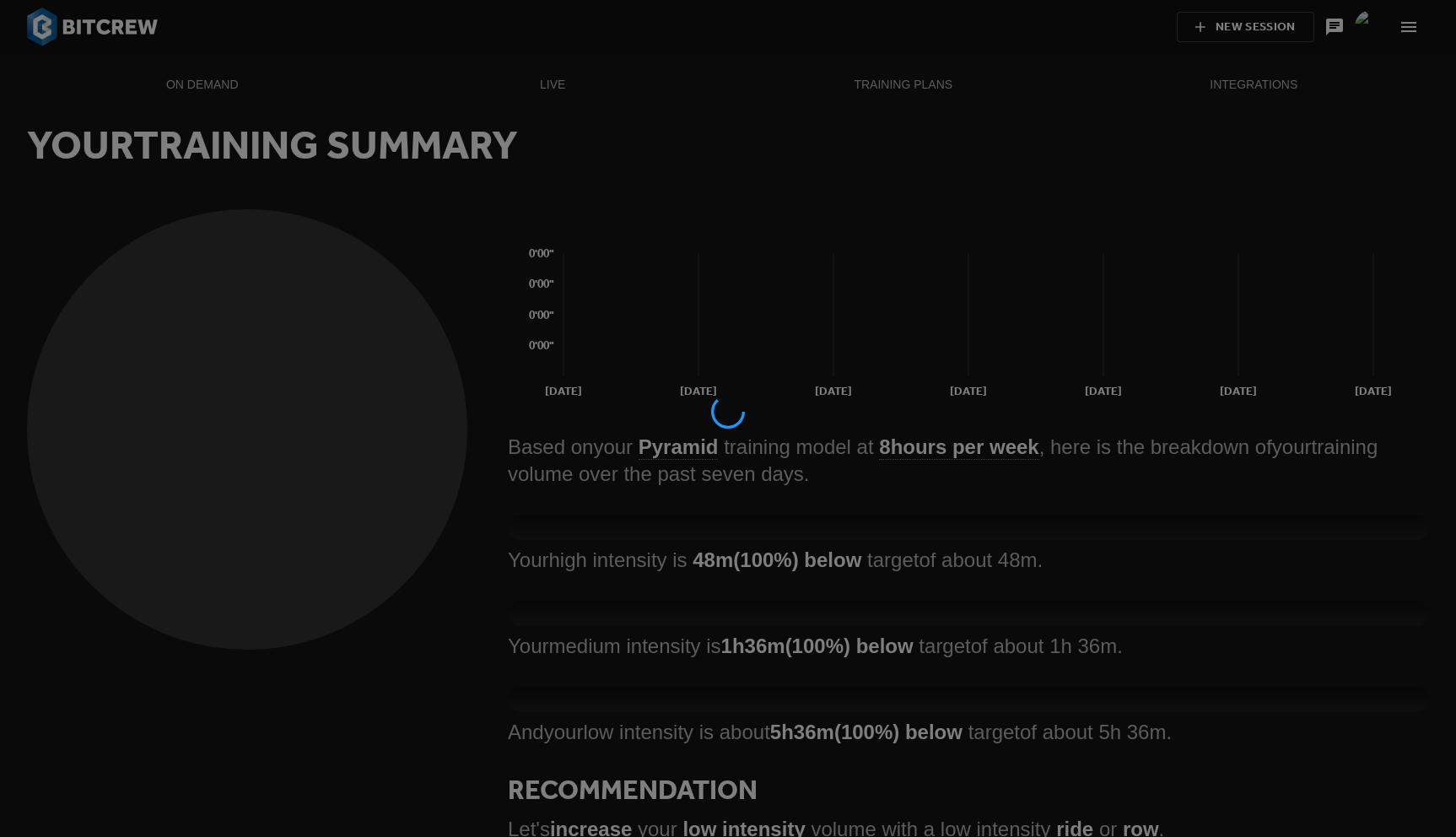
scroll to position [25, 921]
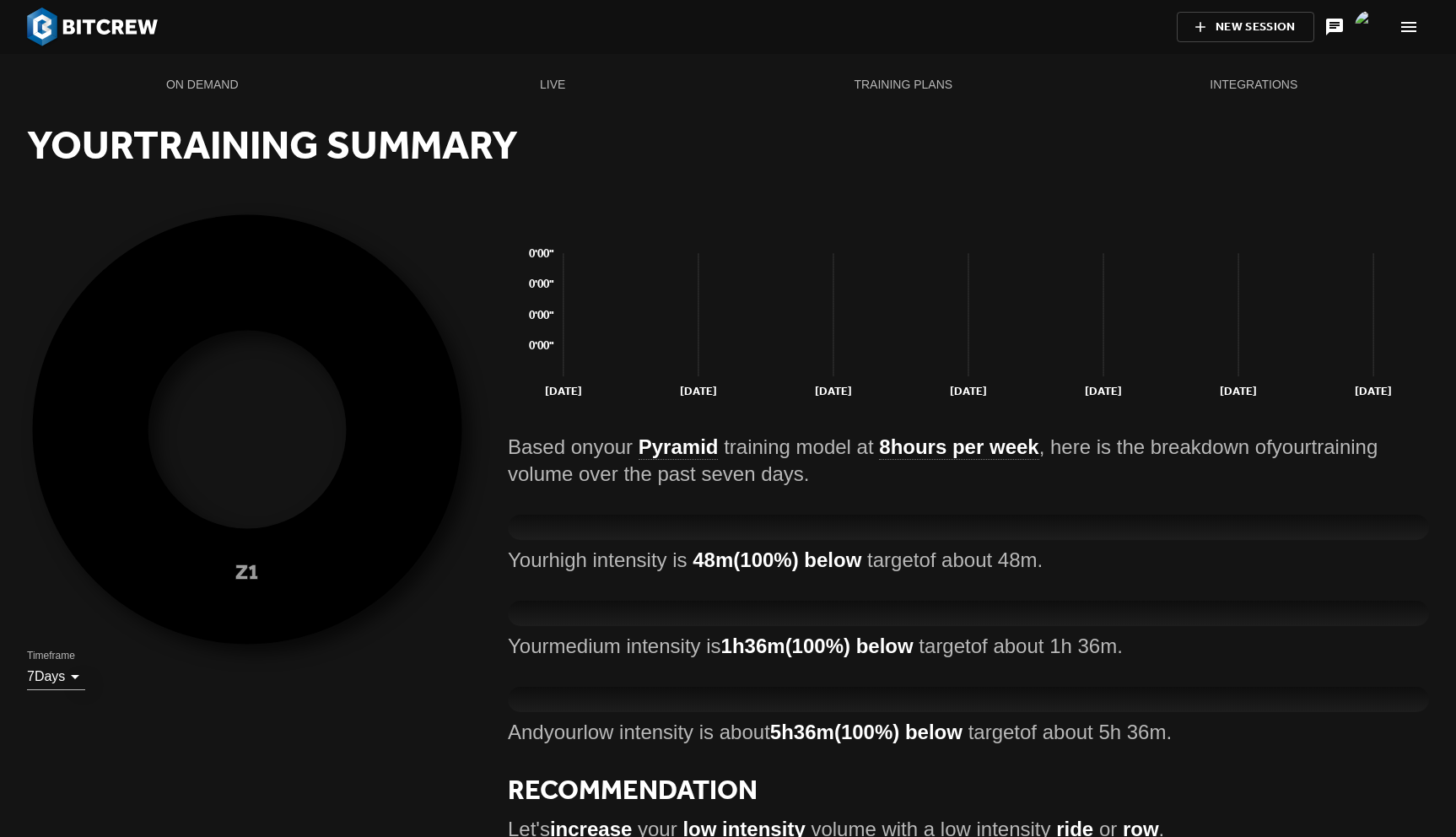
click at [1279, 19] on span "New Session" at bounding box center [1245, 27] width 81 height 22
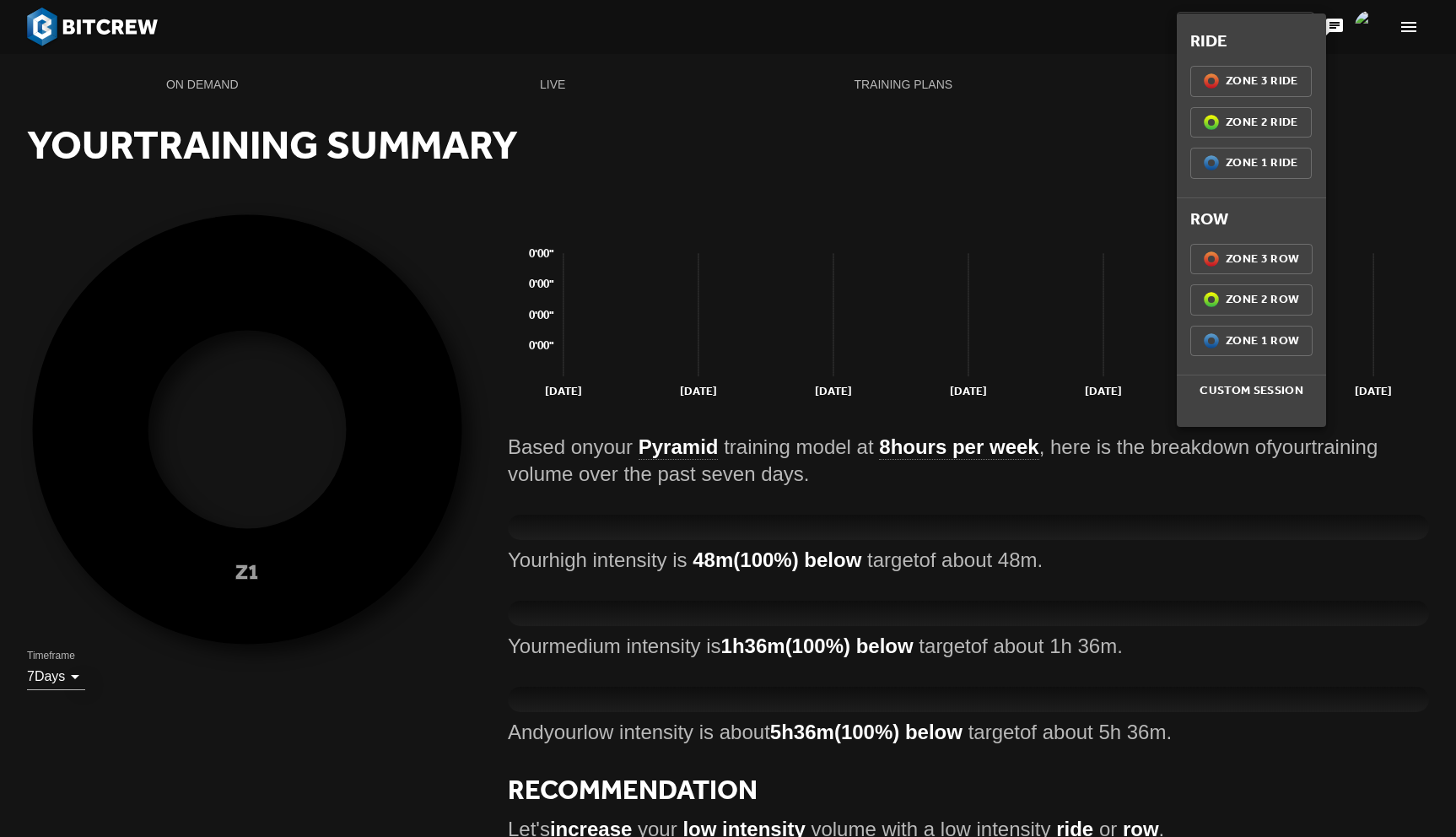
click at [1252, 158] on span "Z1 (100%) Zone 1 Ride" at bounding box center [1250, 163] width 95 height 22
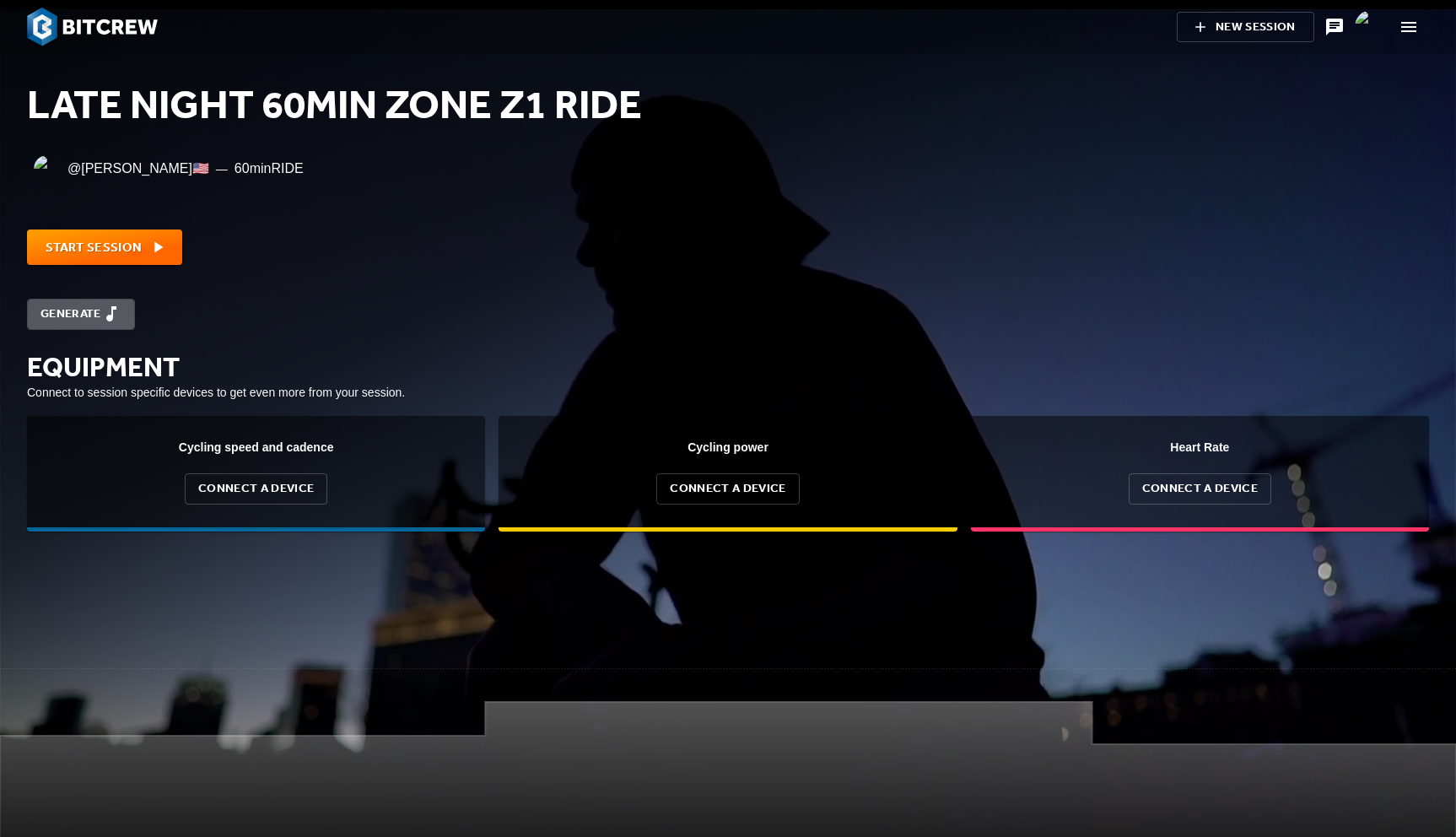
click at [76, 314] on span "Generate" at bounding box center [80, 315] width 81 height 22
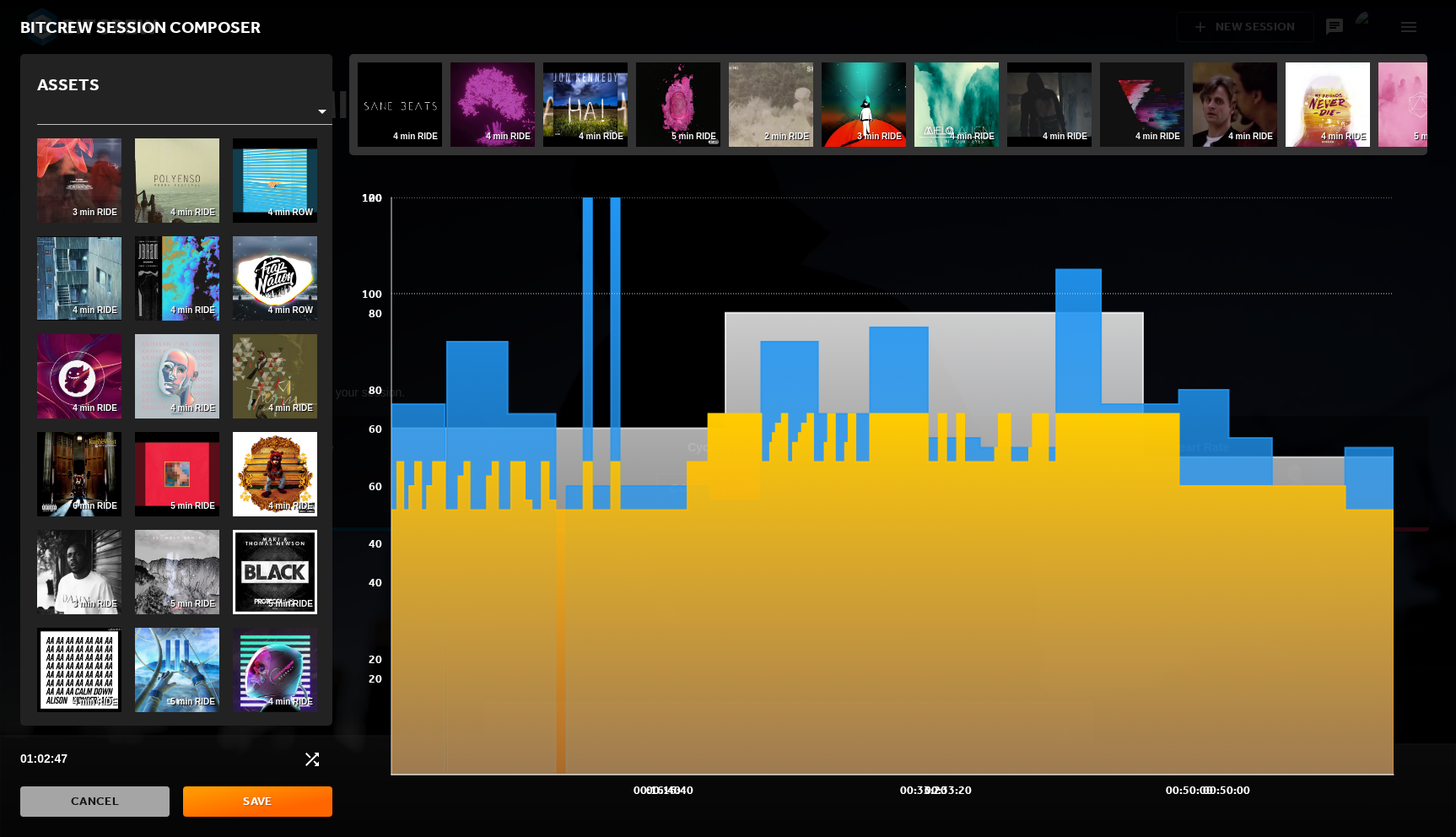
click at [98, 800] on span "Cancel" at bounding box center [95, 802] width 123 height 22
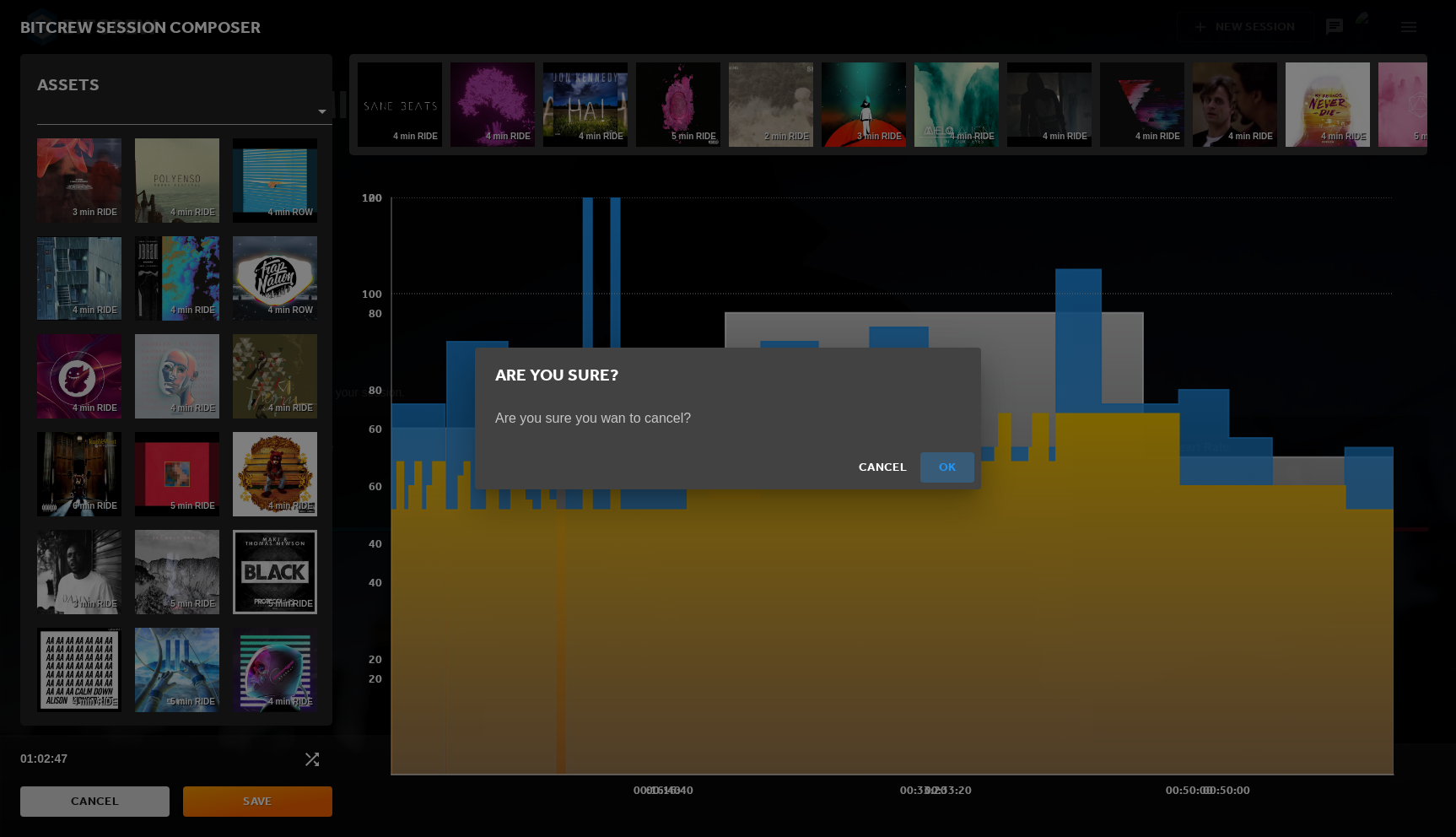
click at [954, 466] on span "Ok" at bounding box center [947, 468] width 40 height 22
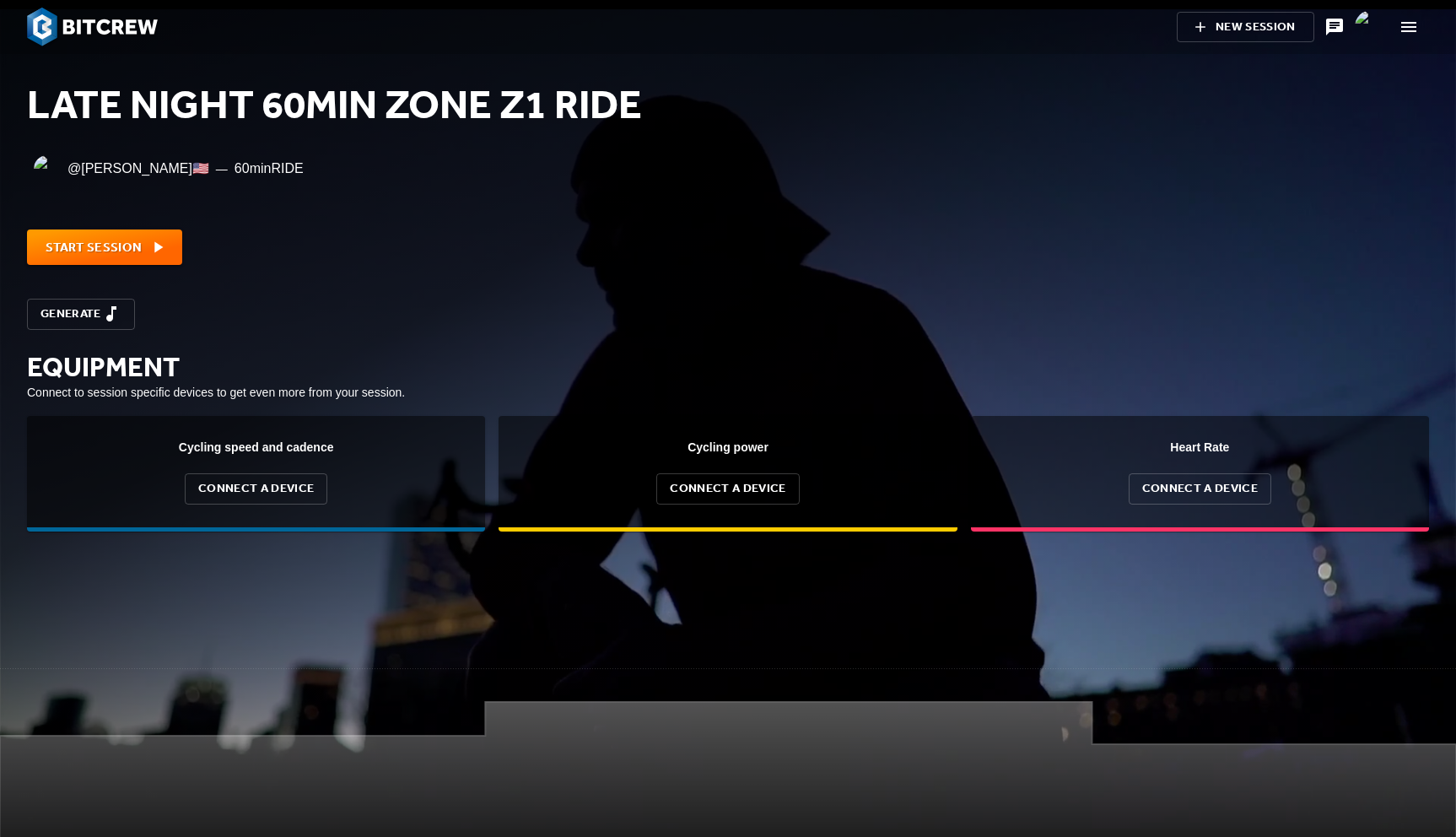
click at [1248, 36] on span "New Session" at bounding box center [1245, 27] width 81 height 22
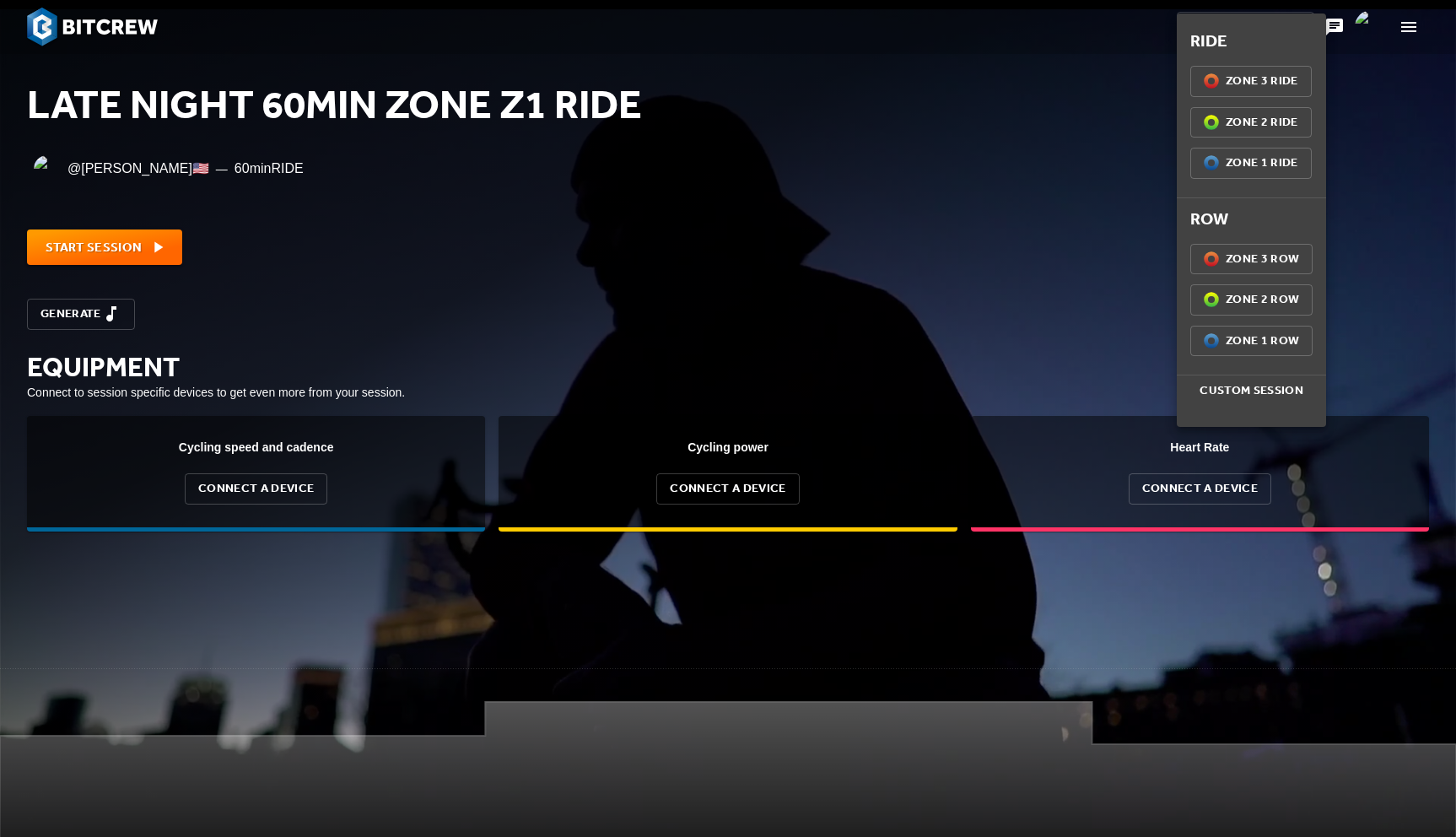
click at [898, 262] on div at bounding box center [728, 418] width 1456 height 837
